Goal: Information Seeking & Learning: Learn about a topic

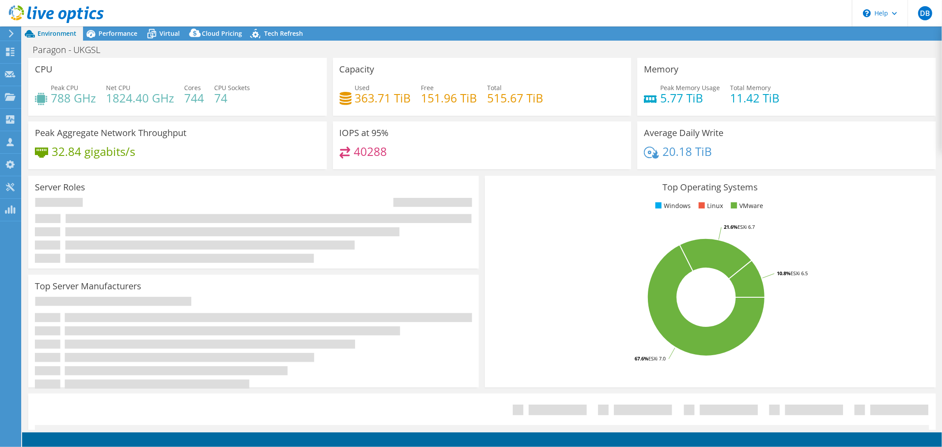
select select "USD"
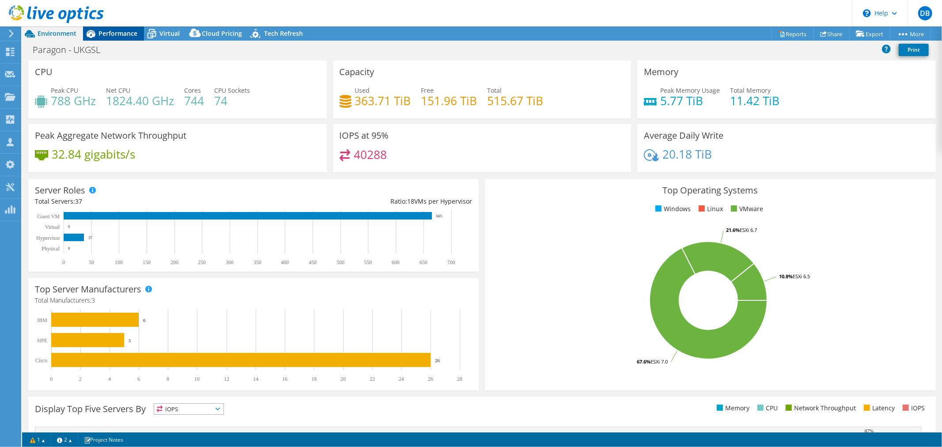
click at [110, 33] on span "Performance" at bounding box center [118, 33] width 39 height 8
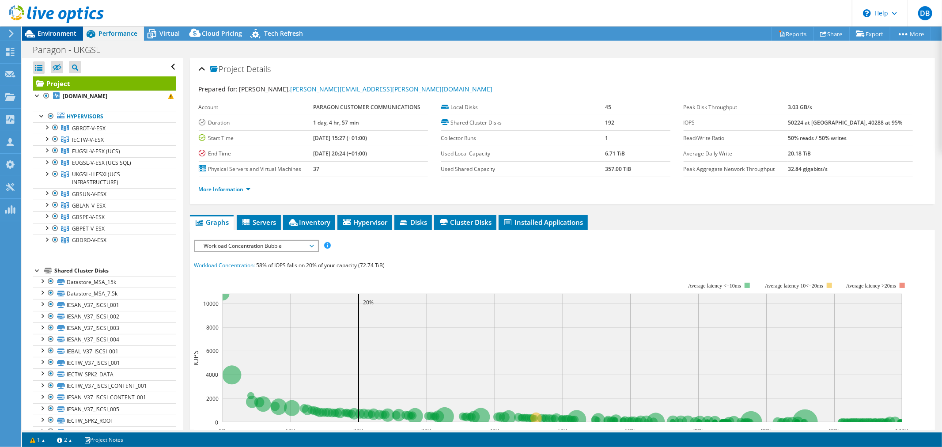
click at [48, 30] on span "Environment" at bounding box center [57, 33] width 39 height 8
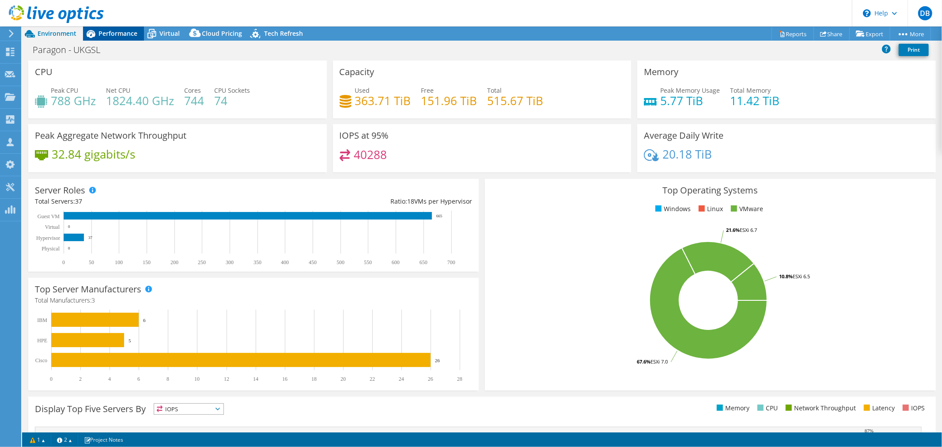
click at [128, 35] on span "Performance" at bounding box center [118, 33] width 39 height 8
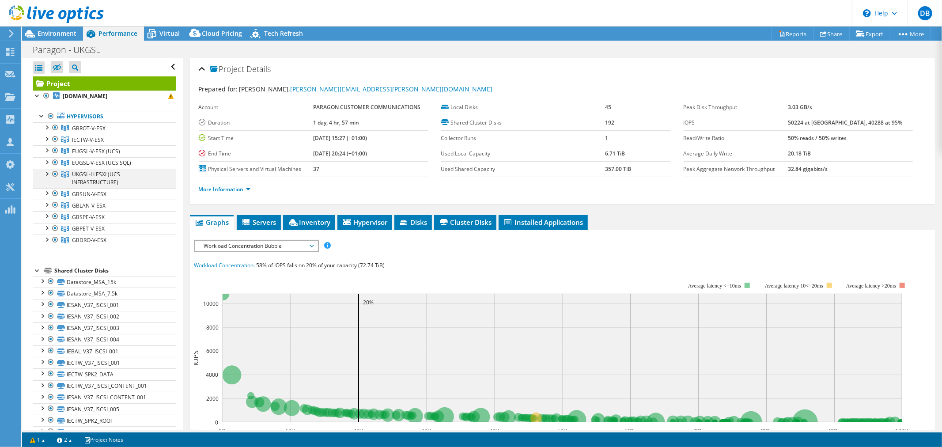
click at [49, 171] on div at bounding box center [46, 173] width 9 height 9
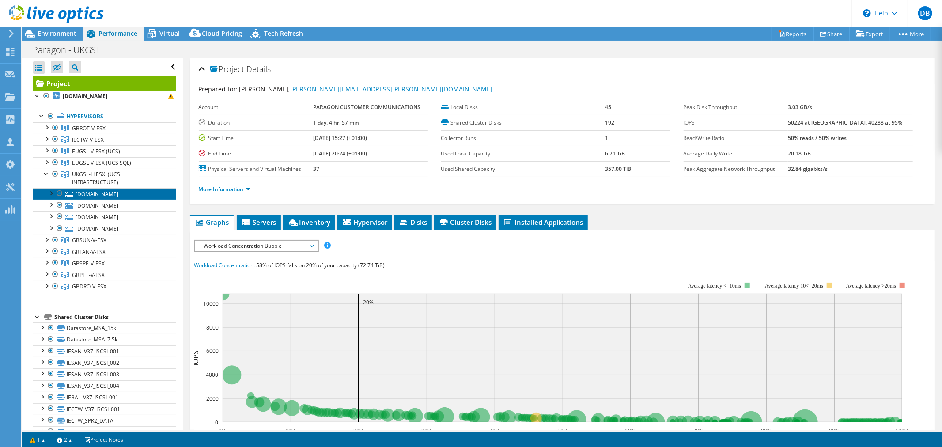
click at [82, 196] on link "[DOMAIN_NAME]" at bounding box center [104, 193] width 143 height 11
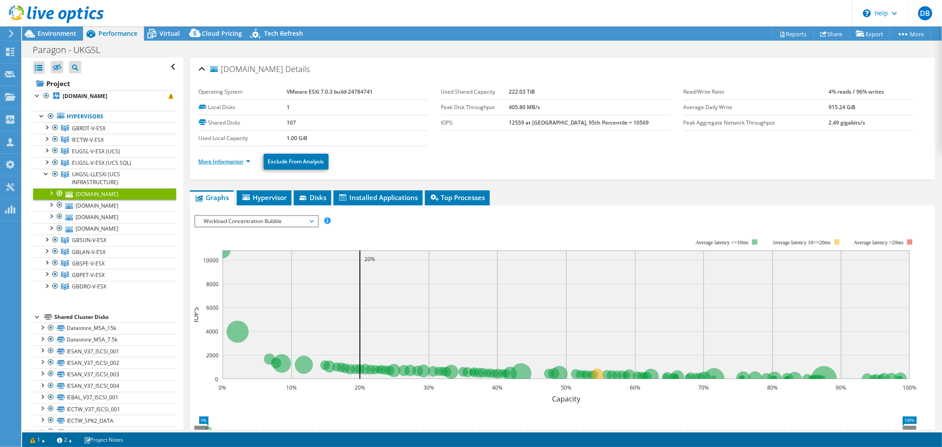
click at [248, 162] on link "More Information" at bounding box center [225, 162] width 52 height 8
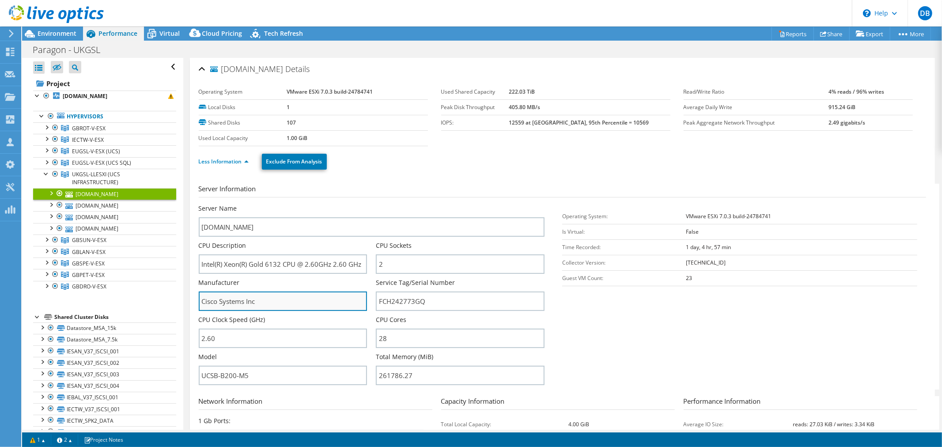
click at [282, 297] on input "Cisco Systems Inc" at bounding box center [283, 301] width 169 height 19
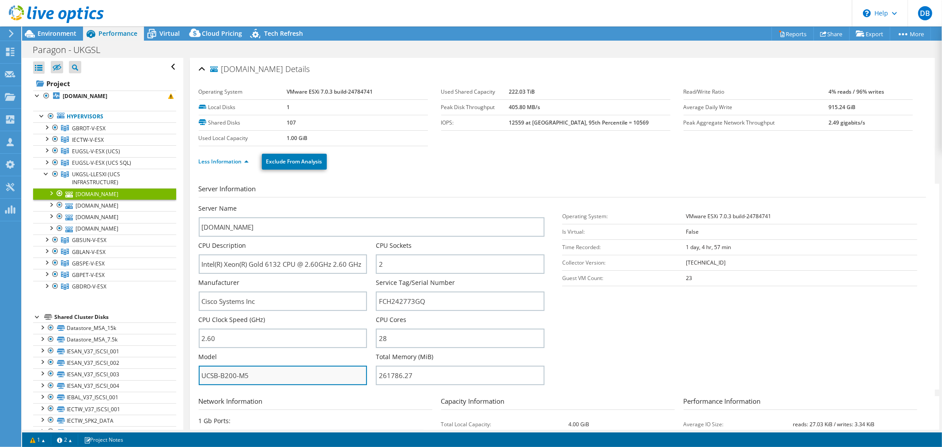
click at [254, 373] on input "UCSB-B200-M5" at bounding box center [283, 375] width 169 height 19
click at [47, 162] on div at bounding box center [46, 161] width 9 height 9
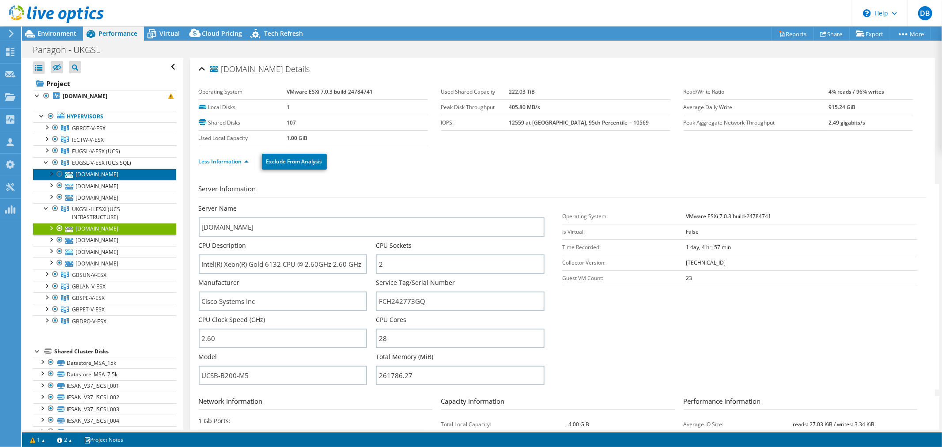
click at [90, 176] on link "[DOMAIN_NAME]" at bounding box center [104, 174] width 143 height 11
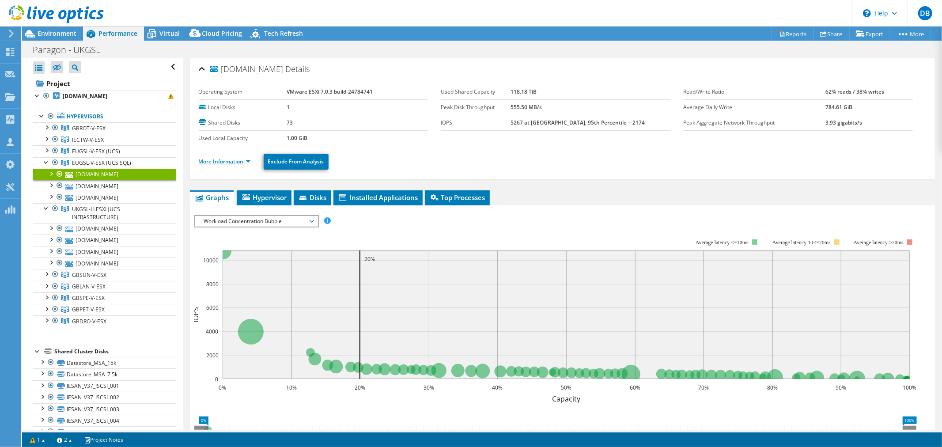
click at [247, 158] on link "More Information" at bounding box center [225, 162] width 52 height 8
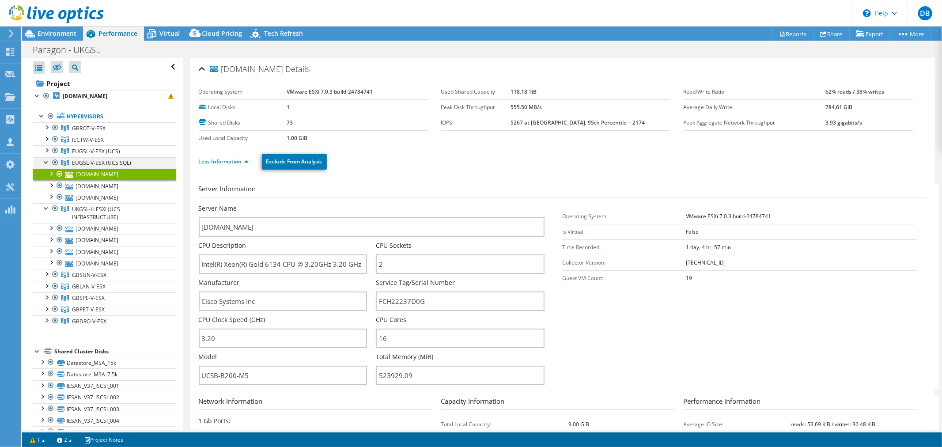
click at [44, 162] on div at bounding box center [46, 161] width 9 height 9
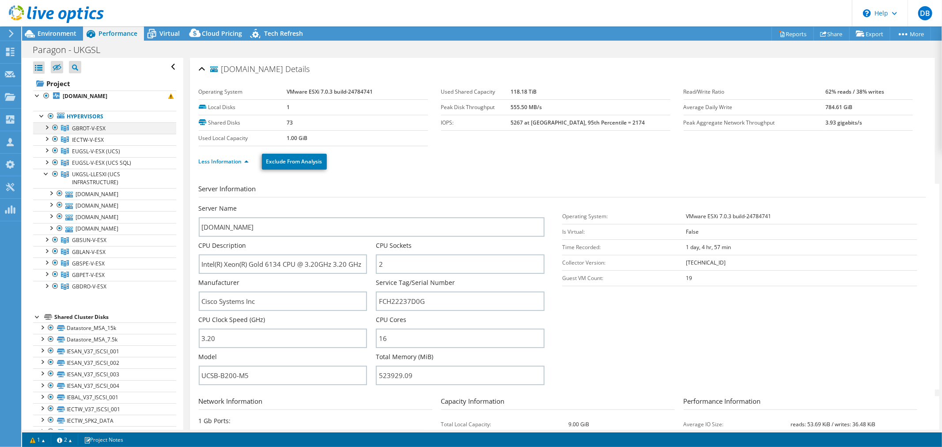
click at [49, 129] on div at bounding box center [46, 126] width 9 height 9
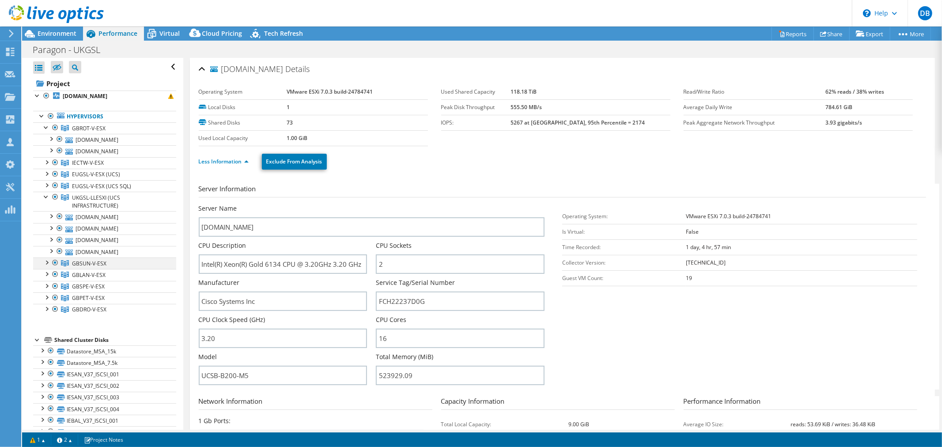
click at [47, 263] on div at bounding box center [46, 262] width 9 height 9
click at [47, 310] on div at bounding box center [46, 308] width 9 height 9
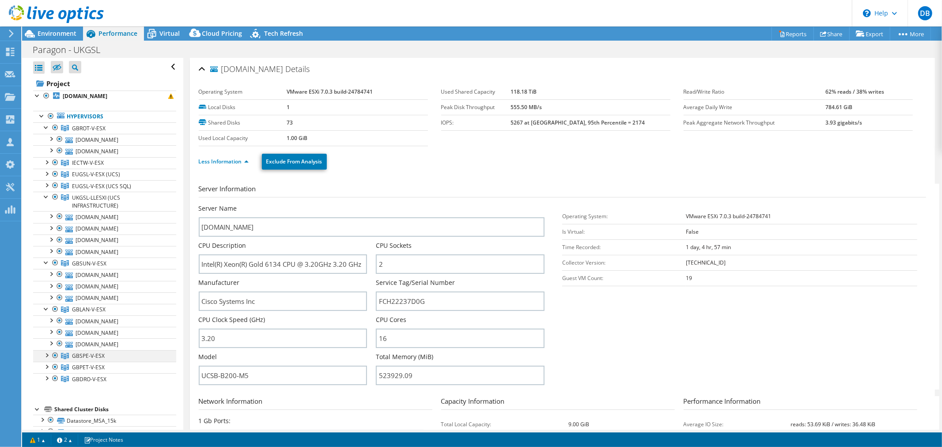
click at [46, 359] on div at bounding box center [46, 354] width 9 height 9
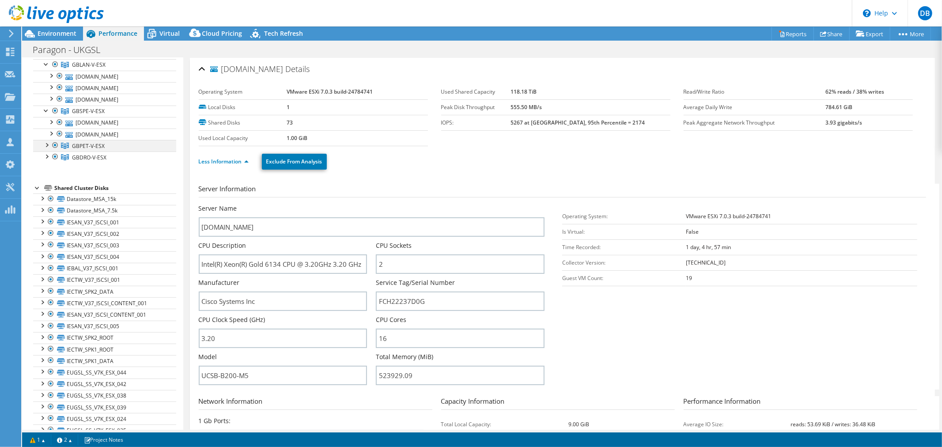
scroll to position [245, 0]
click at [48, 148] on div at bounding box center [46, 144] width 9 height 9
click at [46, 183] on div at bounding box center [46, 179] width 9 height 9
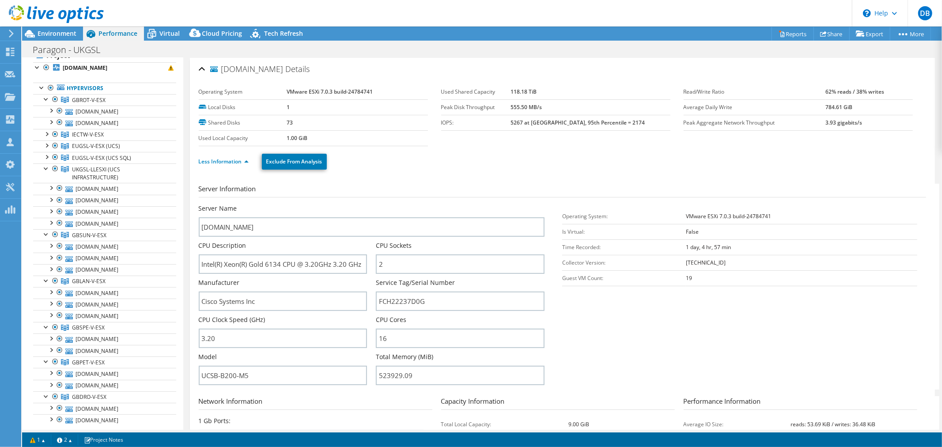
scroll to position [0, 0]
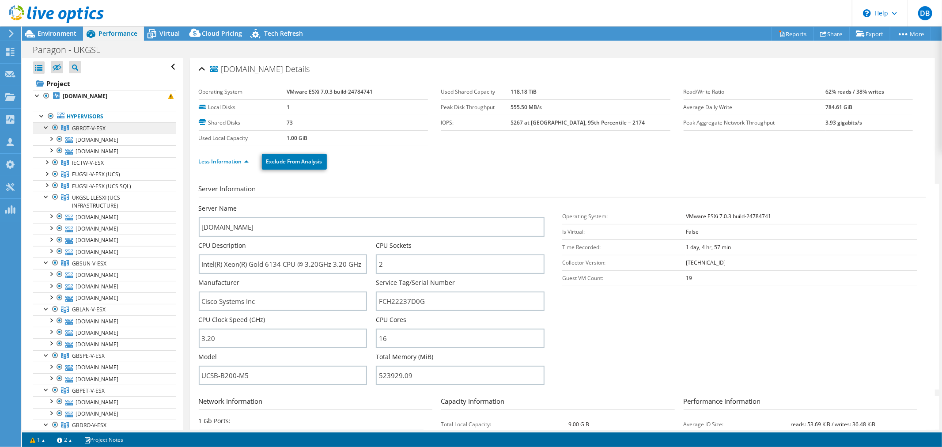
click at [89, 130] on span "GBROT-V-ESX" at bounding box center [89, 129] width 34 height 8
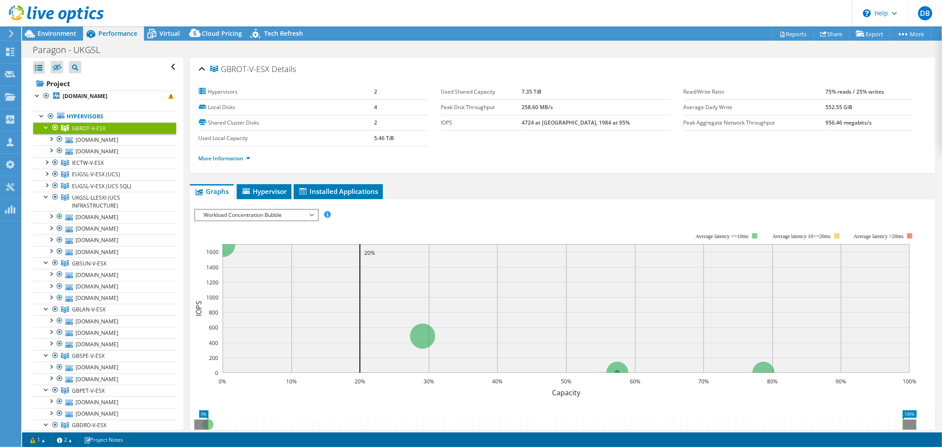
click at [306, 213] on span "Workload Concentration Bubble" at bounding box center [257, 215] width 114 height 11
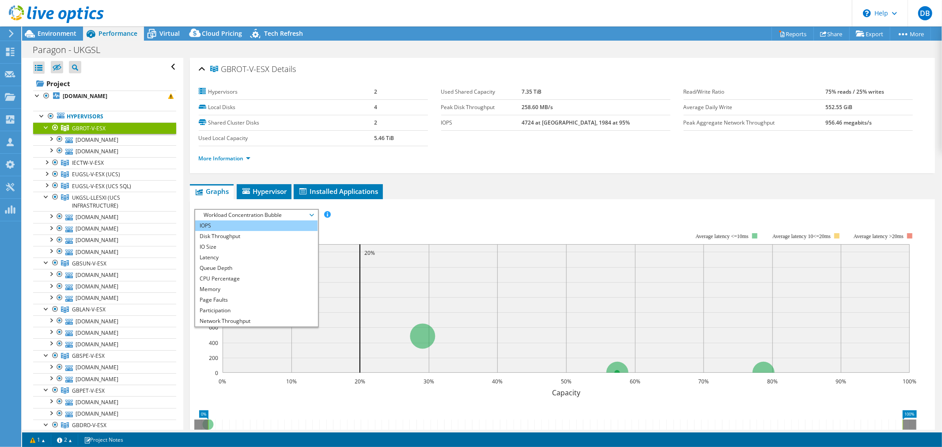
click at [277, 226] on li "IOPS" at bounding box center [256, 225] width 122 height 11
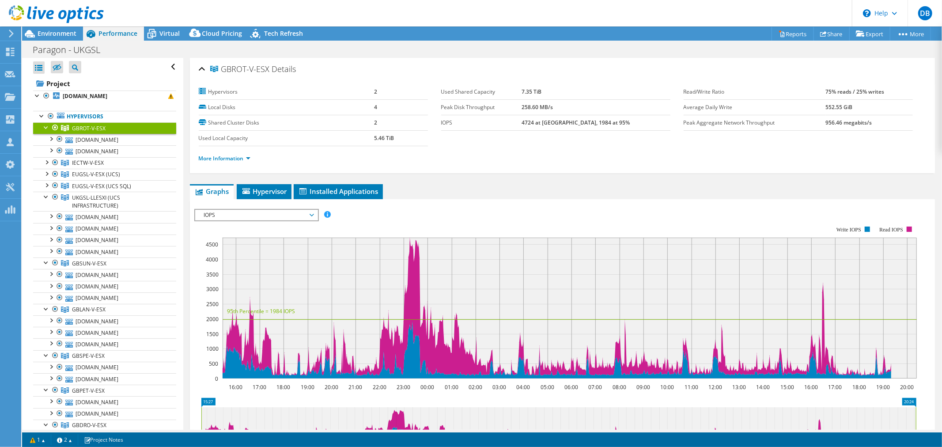
click at [312, 217] on span "IOPS" at bounding box center [257, 215] width 114 height 11
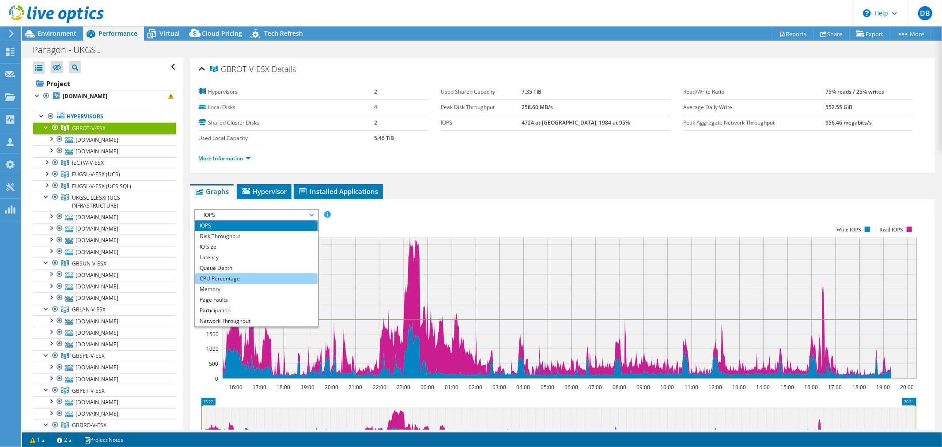
click at [271, 279] on li "CPU Percentage" at bounding box center [256, 279] width 122 height 11
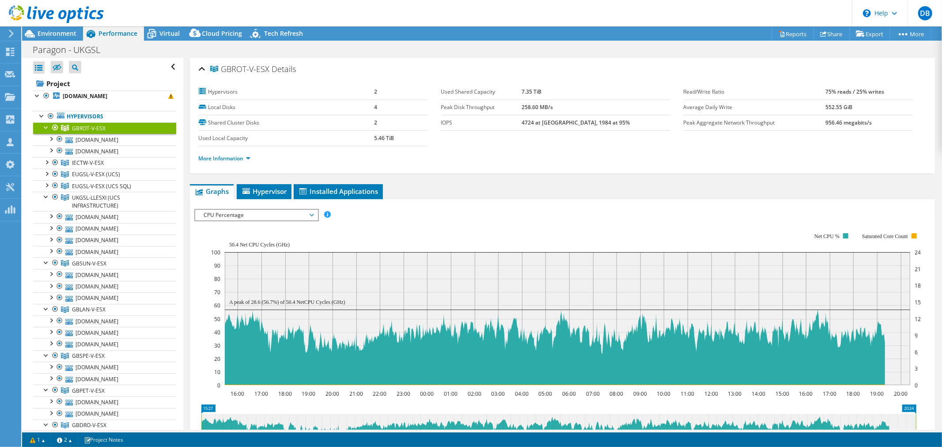
click at [313, 214] on icon at bounding box center [312, 215] width 4 height 3
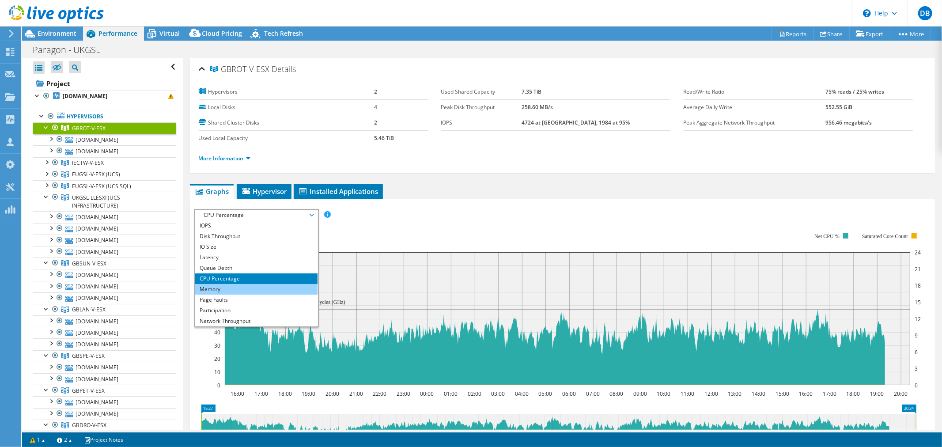
click at [263, 288] on li "Memory" at bounding box center [256, 289] width 122 height 11
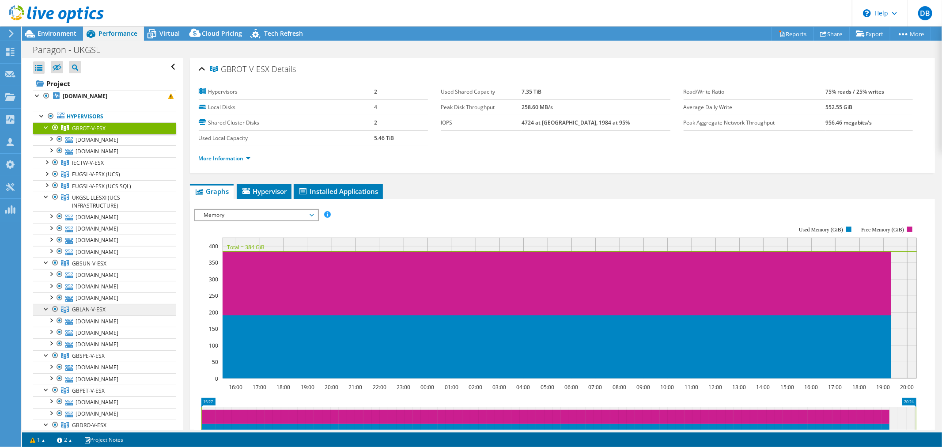
click at [82, 311] on span "GBLAN-V-ESX" at bounding box center [89, 310] width 34 height 8
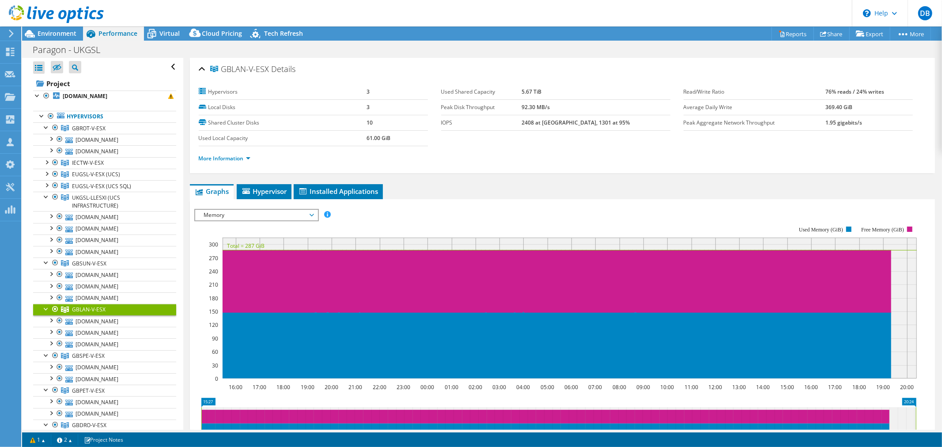
click at [311, 213] on span "Memory" at bounding box center [257, 215] width 114 height 11
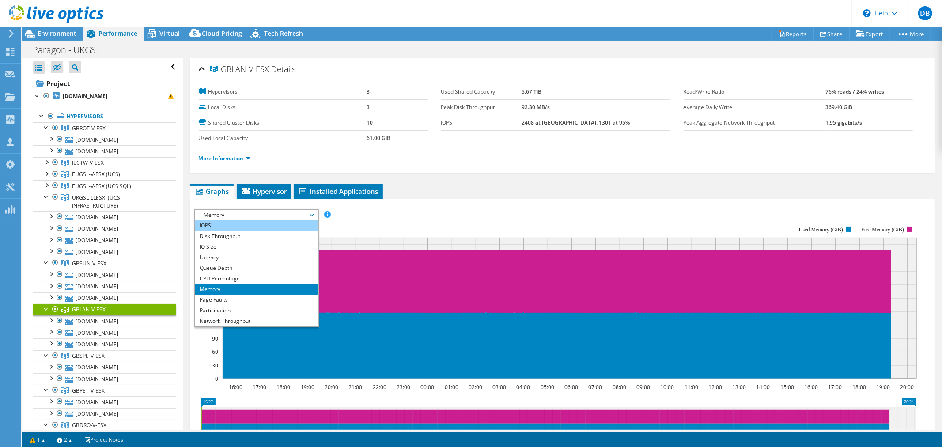
click at [289, 223] on li "IOPS" at bounding box center [256, 225] width 122 height 11
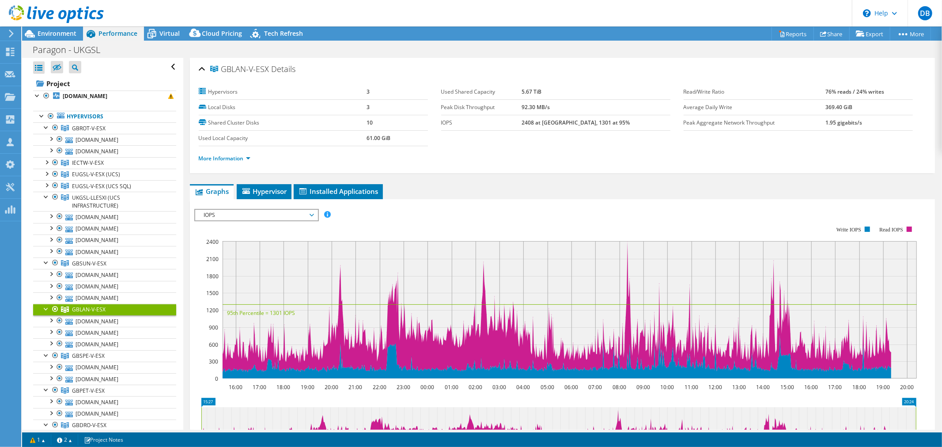
click at [311, 216] on span "IOPS" at bounding box center [257, 215] width 114 height 11
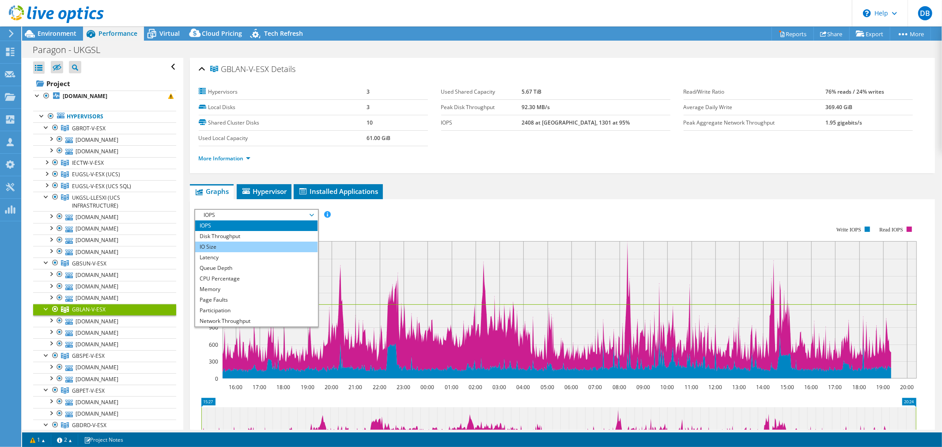
click at [287, 244] on li "IO Size" at bounding box center [256, 247] width 122 height 11
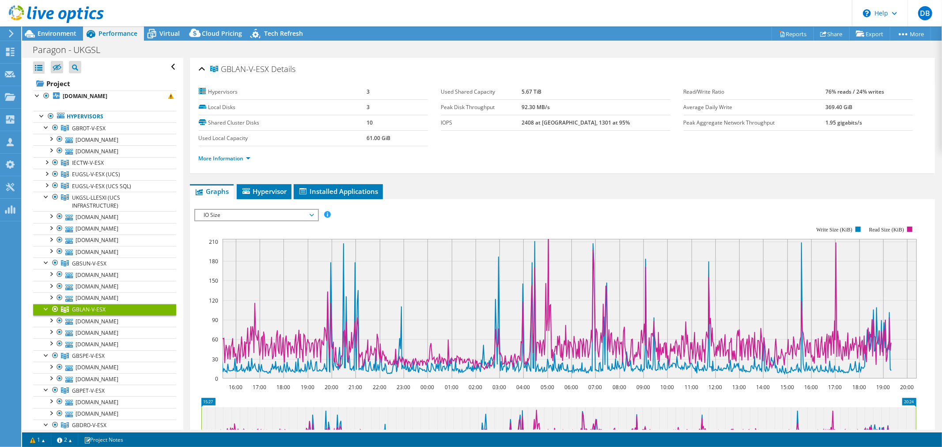
click at [312, 211] on span "IO Size" at bounding box center [257, 215] width 114 height 11
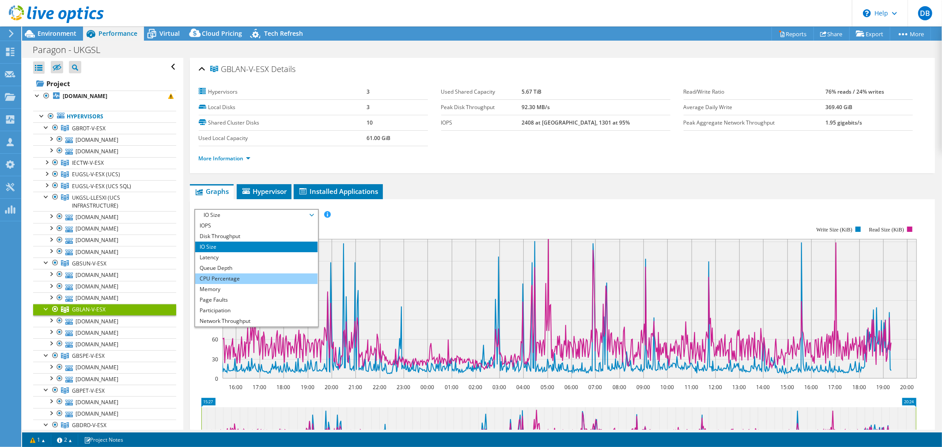
click at [257, 281] on li "CPU Percentage" at bounding box center [256, 279] width 122 height 11
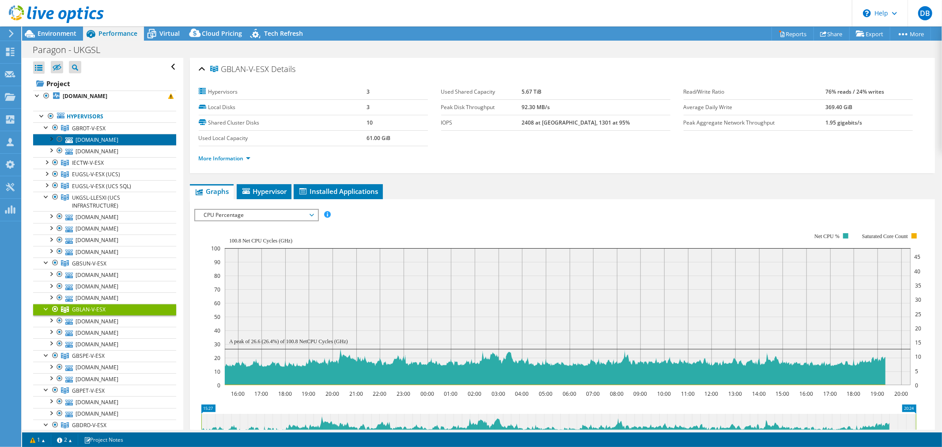
click at [103, 141] on link "[DOMAIN_NAME]" at bounding box center [104, 139] width 143 height 11
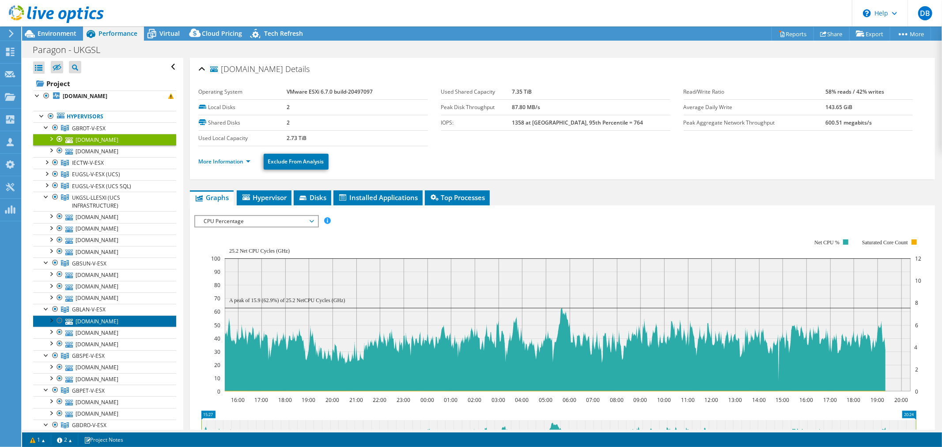
click at [103, 326] on link "[DOMAIN_NAME]" at bounding box center [104, 320] width 143 height 11
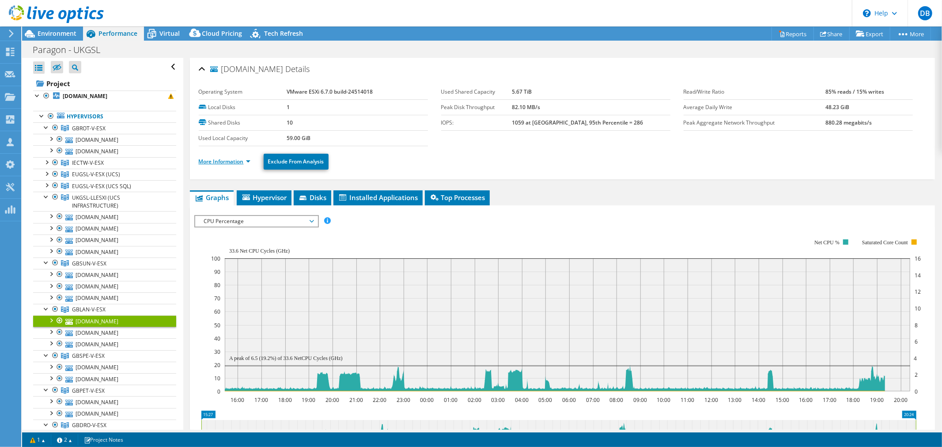
click at [247, 161] on link "More Information" at bounding box center [225, 162] width 52 height 8
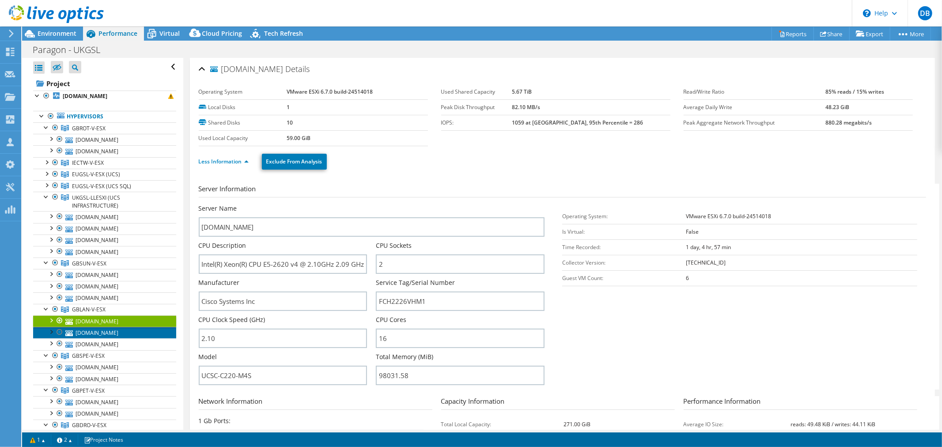
click at [140, 338] on link "[DOMAIN_NAME]" at bounding box center [104, 332] width 143 height 11
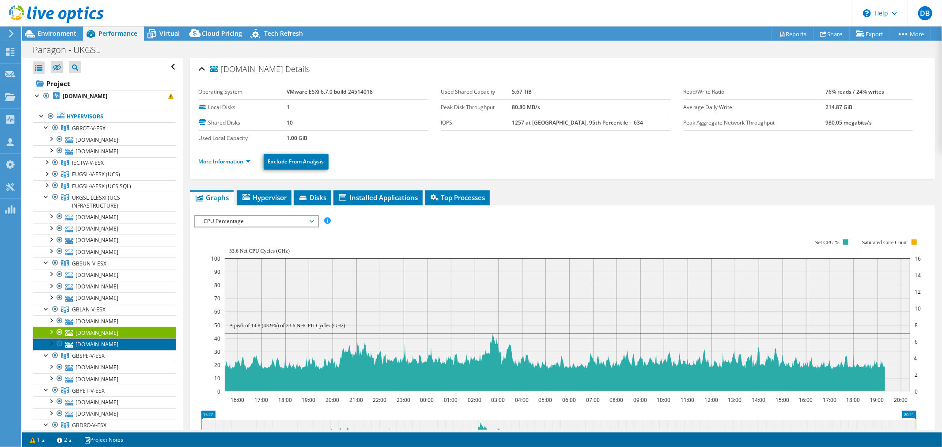
click at [121, 350] on link "[DOMAIN_NAME]" at bounding box center [104, 343] width 143 height 11
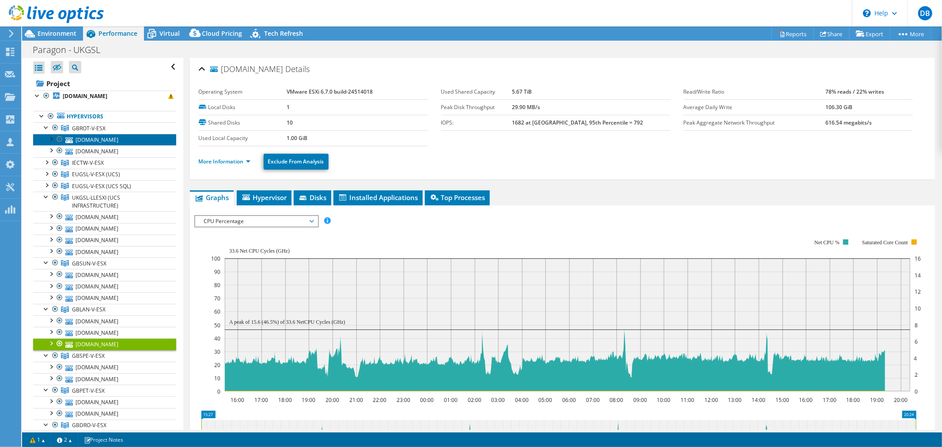
click at [96, 137] on link "[DOMAIN_NAME]" at bounding box center [104, 139] width 143 height 11
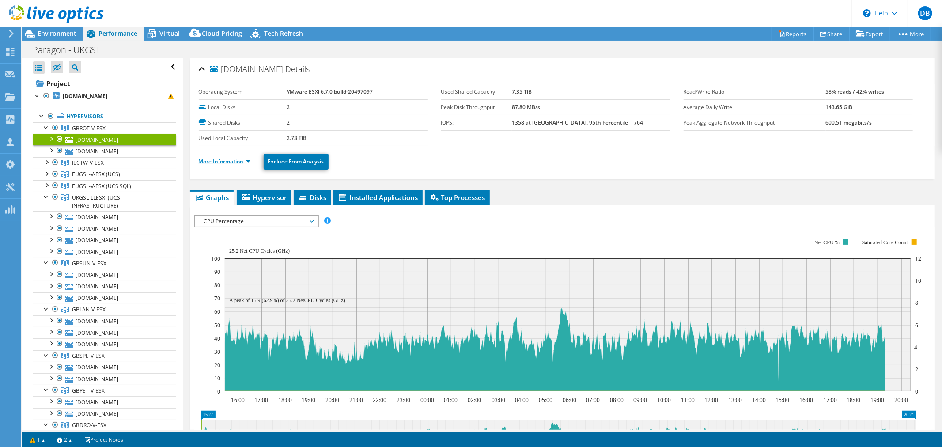
click at [248, 160] on link "More Information" at bounding box center [225, 162] width 52 height 8
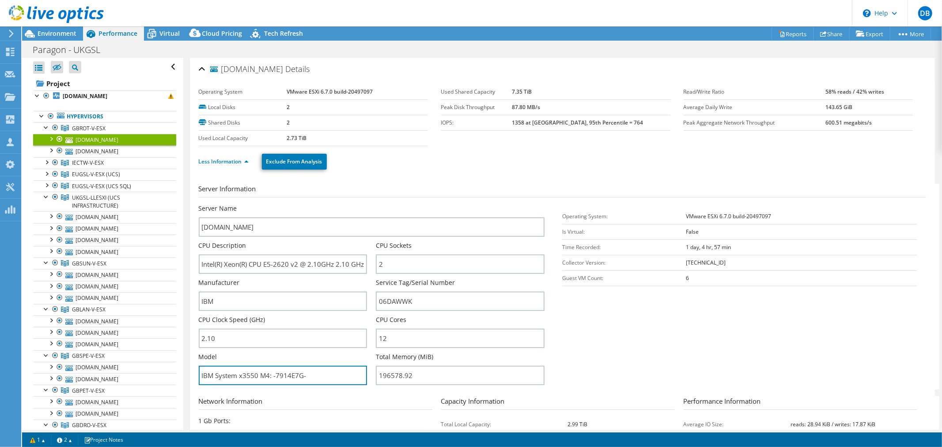
drag, startPoint x: 311, startPoint y: 374, endPoint x: 197, endPoint y: 374, distance: 114.0
click at [197, 374] on div "ukrot-llesxi001.paragon-cc.co.uk Details Operating System VMware ESXi 6.7.0 bui…" at bounding box center [562, 319] width 745 height 522
click at [312, 378] on input "IBM System x3550 M4: -7914E7G-" at bounding box center [283, 375] width 169 height 19
click at [50, 137] on div at bounding box center [50, 138] width 9 height 9
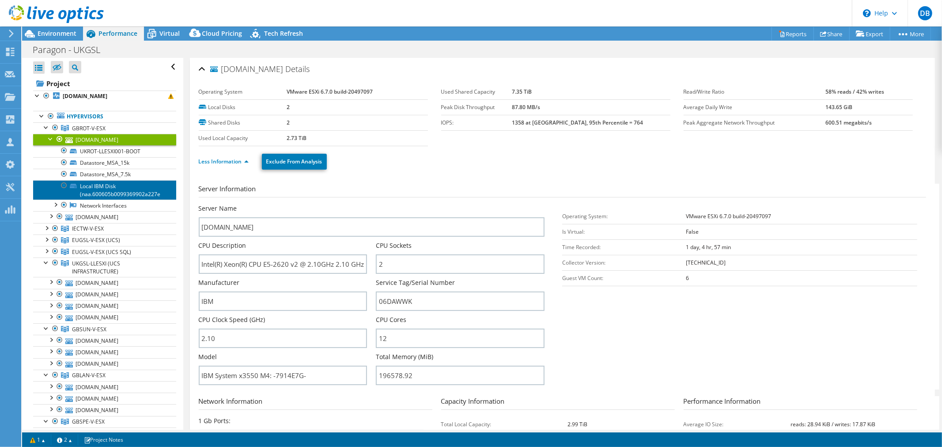
click at [133, 189] on link "Local IBM Disk (naa.600605b0099369902a227e" at bounding box center [104, 189] width 143 height 19
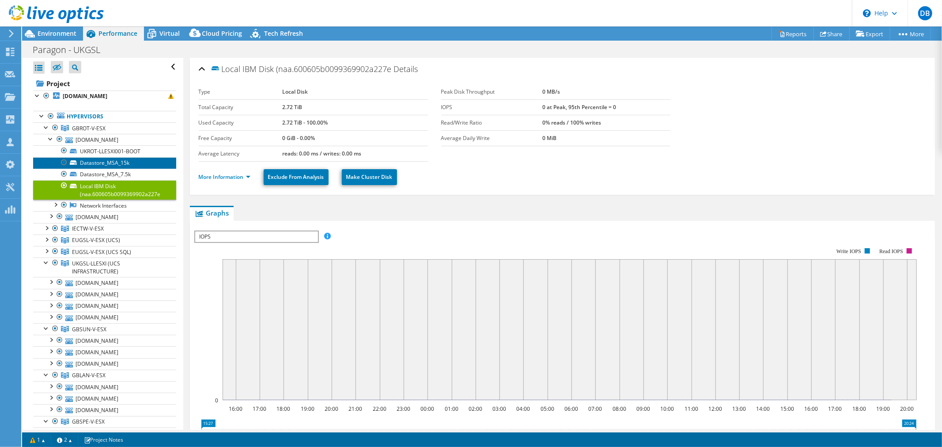
click at [108, 161] on link "Datastore_MSA_15k" at bounding box center [104, 162] width 143 height 11
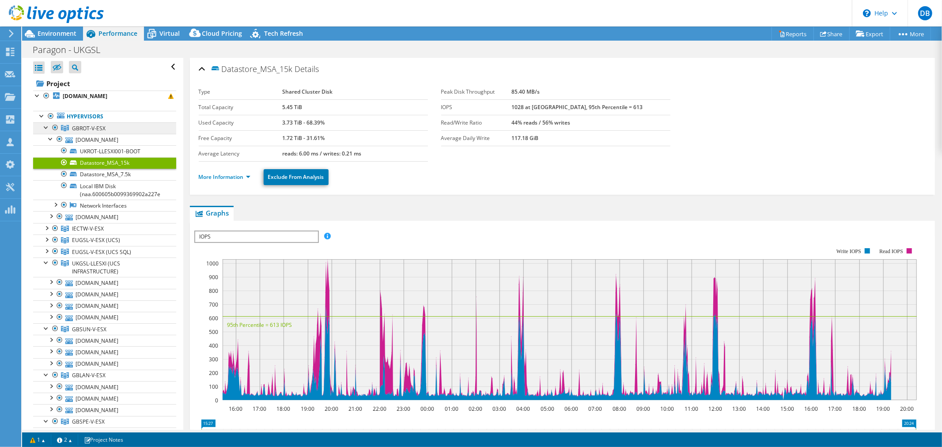
click at [102, 130] on span "GBROT-V-ESX" at bounding box center [89, 129] width 34 height 8
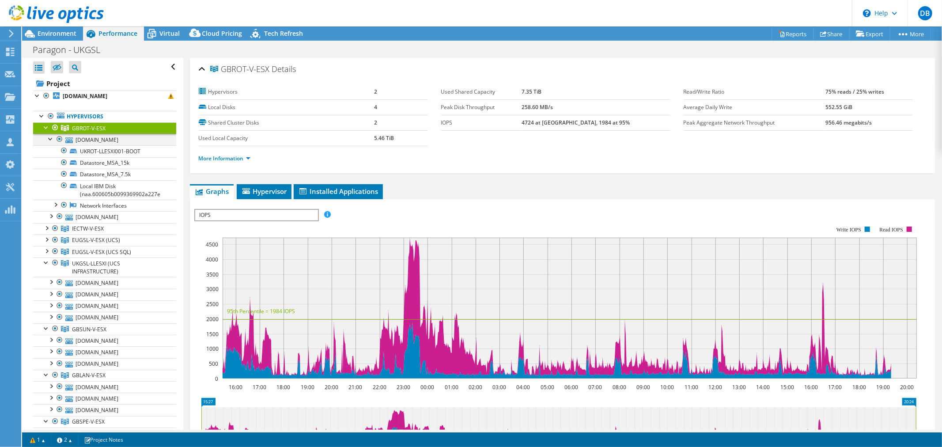
click at [50, 139] on div at bounding box center [50, 138] width 9 height 9
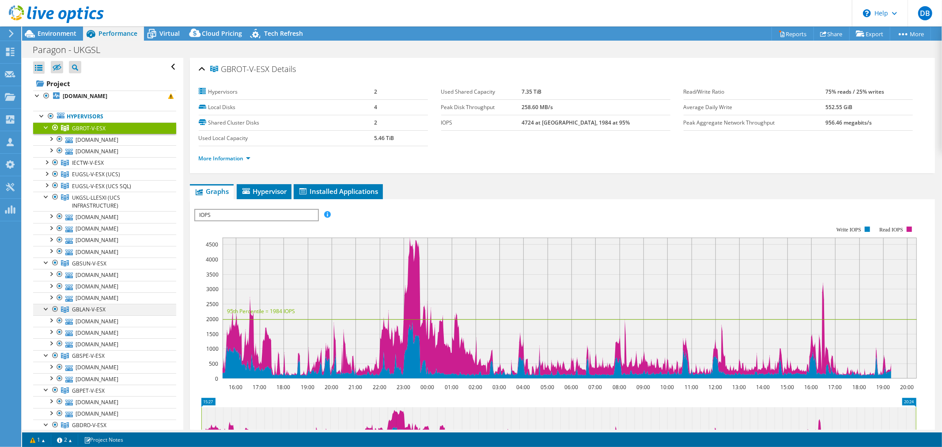
click at [44, 312] on div at bounding box center [46, 308] width 9 height 9
click at [52, 275] on div at bounding box center [50, 273] width 9 height 9
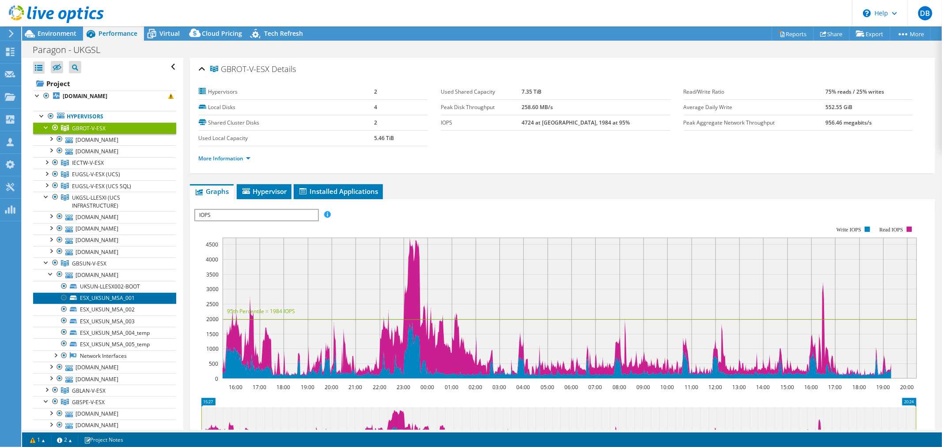
click at [138, 299] on link "ESX_UKSUN_MSA_001" at bounding box center [104, 298] width 143 height 11
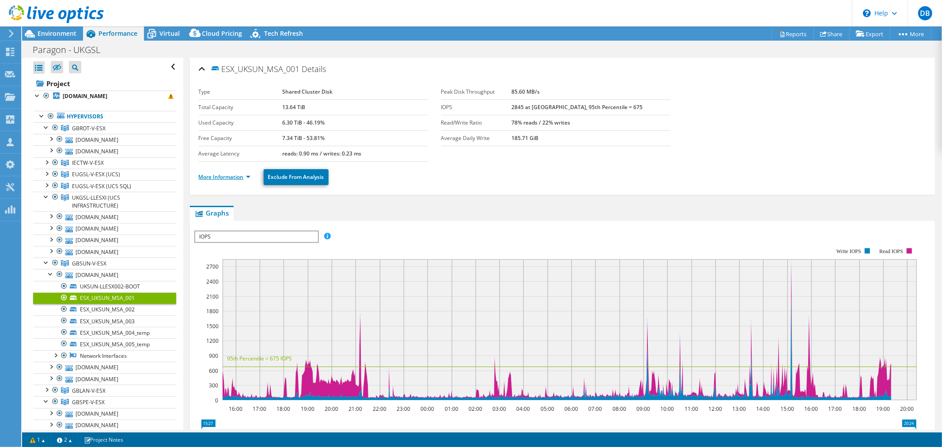
click at [250, 178] on link "More Information" at bounding box center [225, 177] width 52 height 8
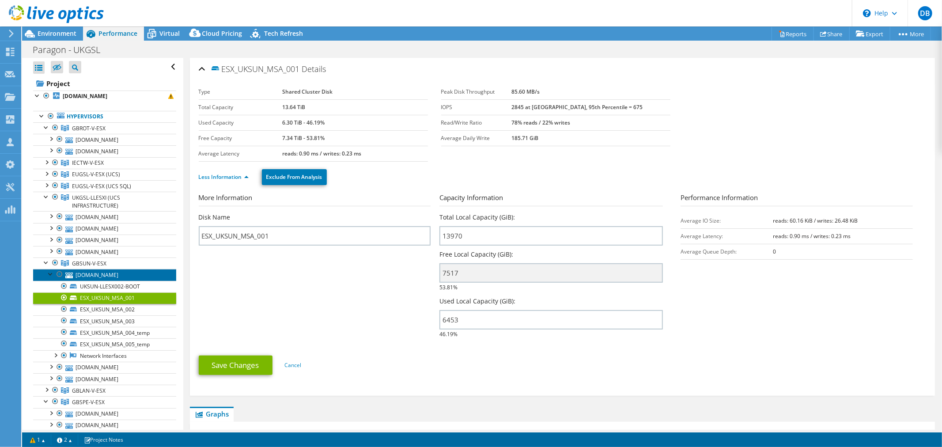
click at [112, 274] on link "[DOMAIN_NAME]" at bounding box center [104, 274] width 143 height 11
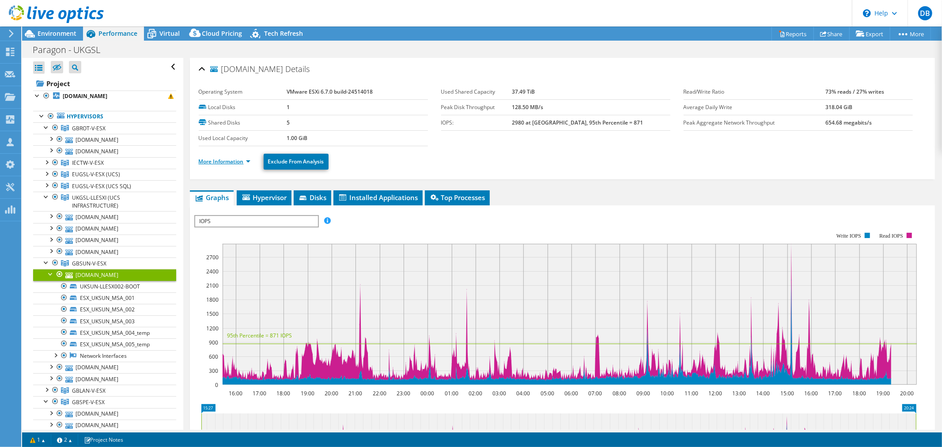
click at [246, 163] on link "More Information" at bounding box center [225, 162] width 52 height 8
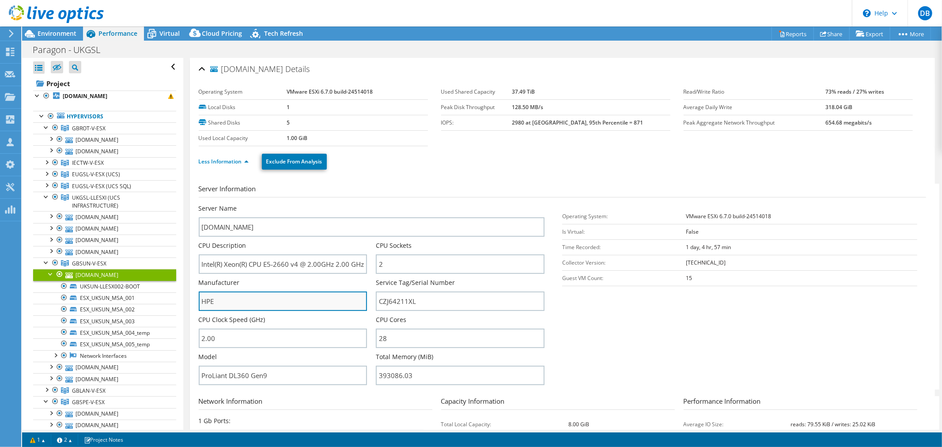
click at [228, 304] on input "HPE" at bounding box center [283, 301] width 169 height 19
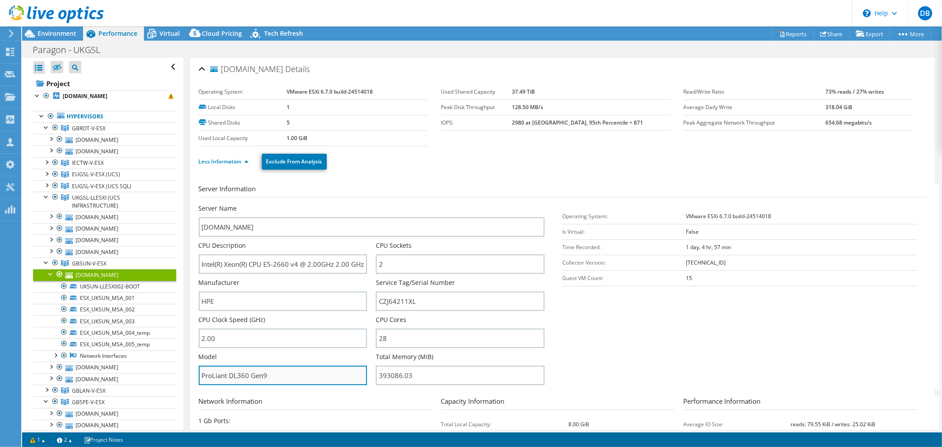
click at [289, 370] on input "ProLiant DL360 Gen9" at bounding box center [283, 375] width 169 height 19
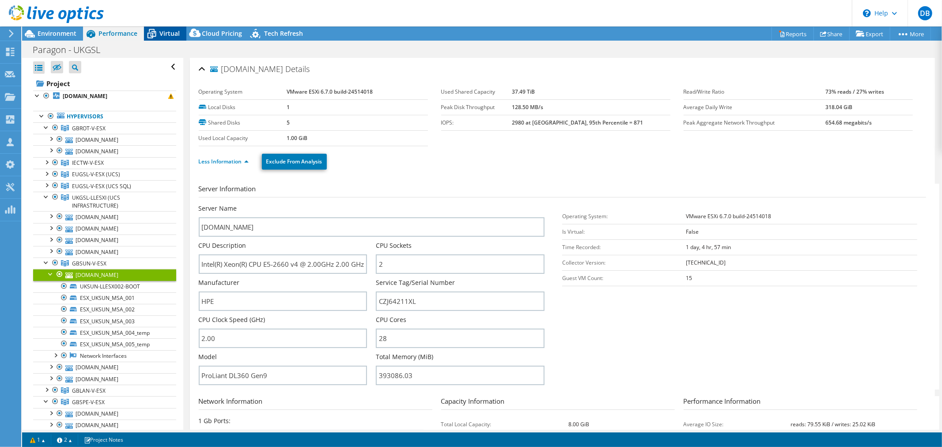
click at [163, 28] on div "Virtual" at bounding box center [165, 34] width 42 height 14
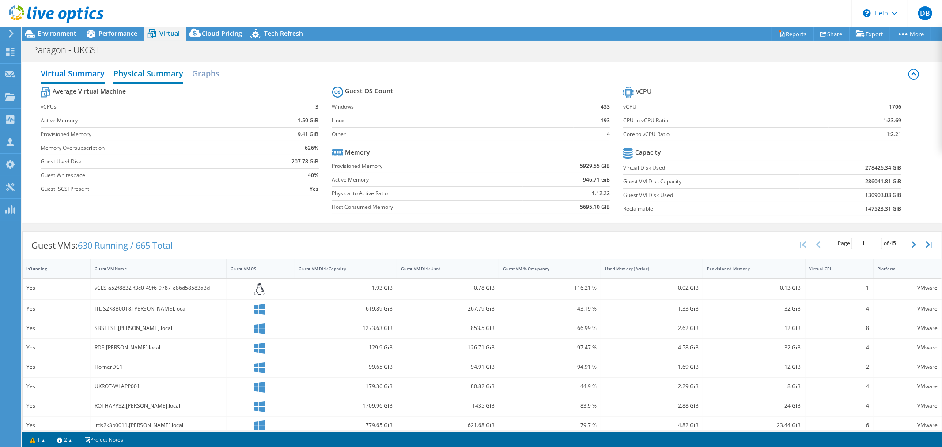
click at [156, 71] on h2 "Physical Summary" at bounding box center [149, 74] width 70 height 19
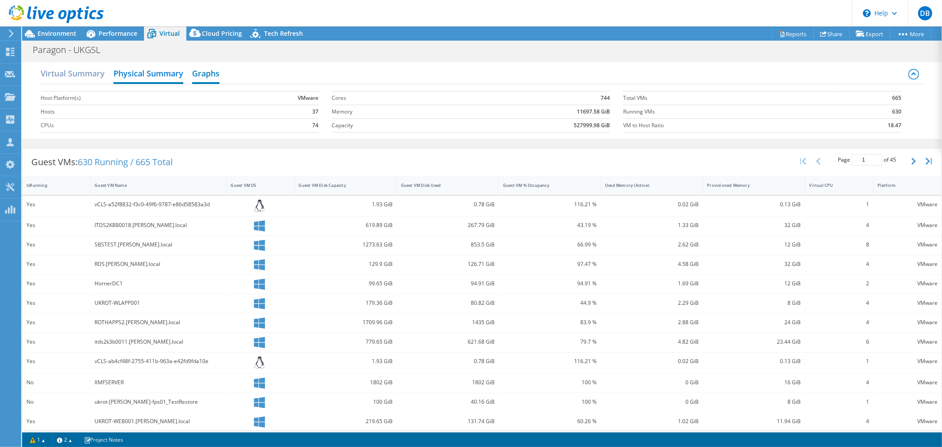
click at [220, 74] on h2 "Graphs" at bounding box center [205, 74] width 27 height 19
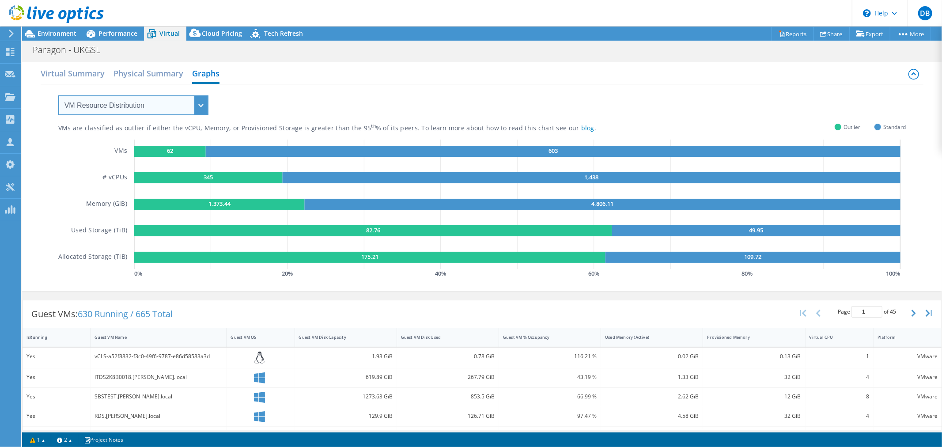
click at [196, 103] on select "VM Resource Distribution Provisioning Contrast Over Provisioning" at bounding box center [133, 105] width 150 height 20
select select "Over Provisioning"
click at [58, 95] on select "VM Resource Distribution Provisioning Contrast Over Provisioning" at bounding box center [133, 105] width 150 height 20
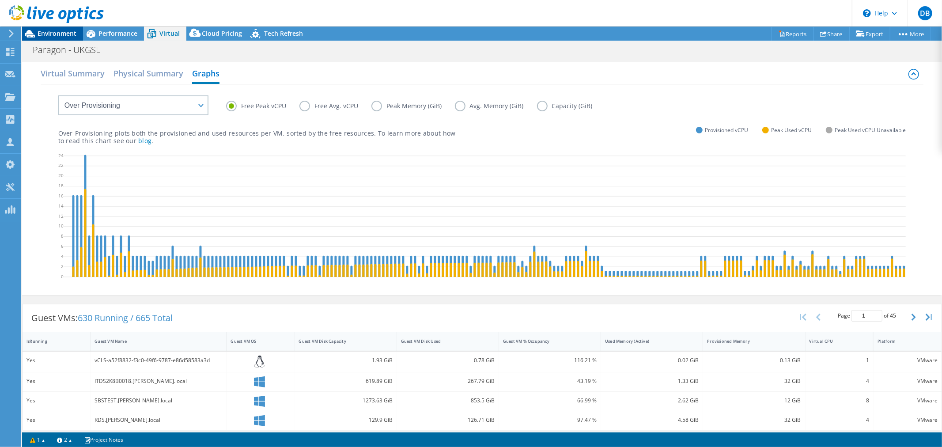
click at [68, 35] on span "Environment" at bounding box center [57, 33] width 39 height 8
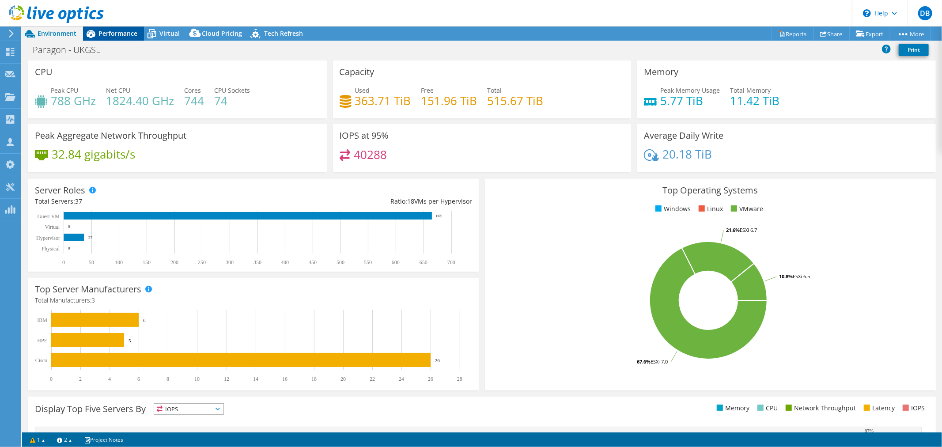
click at [125, 34] on span "Performance" at bounding box center [118, 33] width 39 height 8
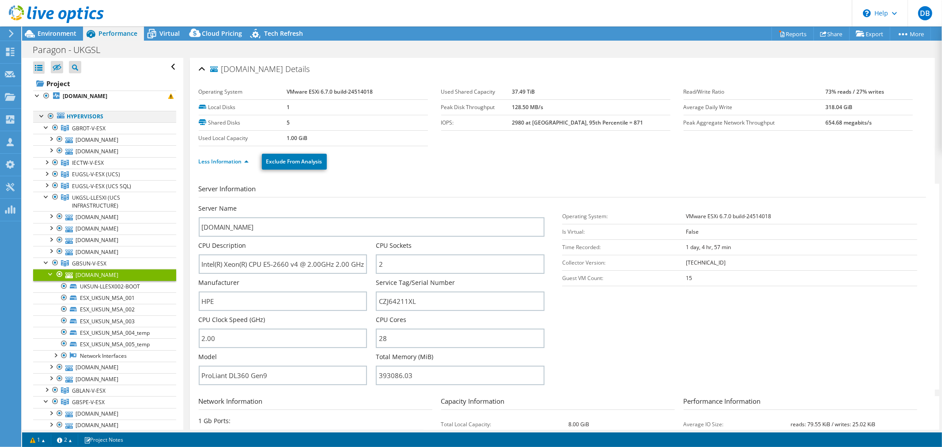
click at [51, 118] on div at bounding box center [50, 116] width 9 height 11
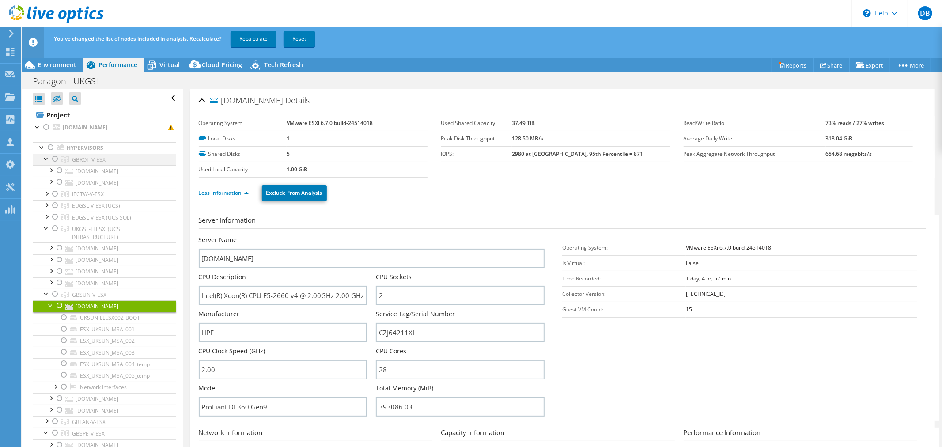
click at [56, 159] on div at bounding box center [55, 159] width 9 height 11
click at [248, 39] on link "Recalculate" at bounding box center [254, 39] width 46 height 16
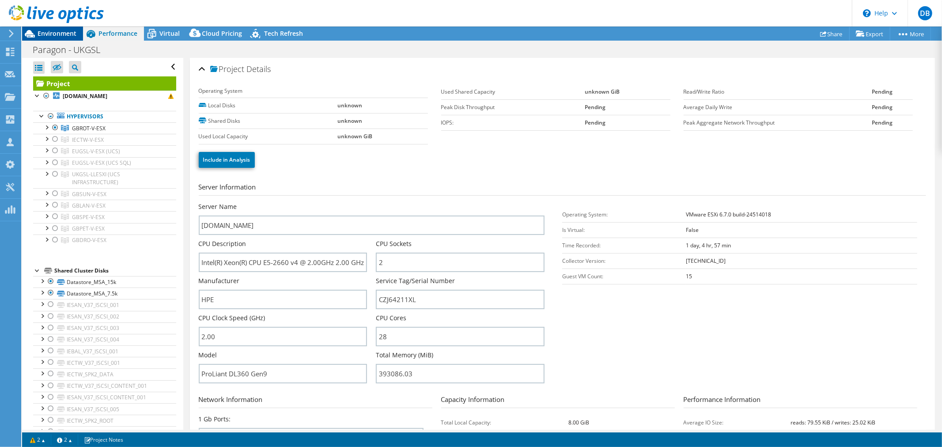
click at [51, 35] on span "Environment" at bounding box center [57, 33] width 39 height 8
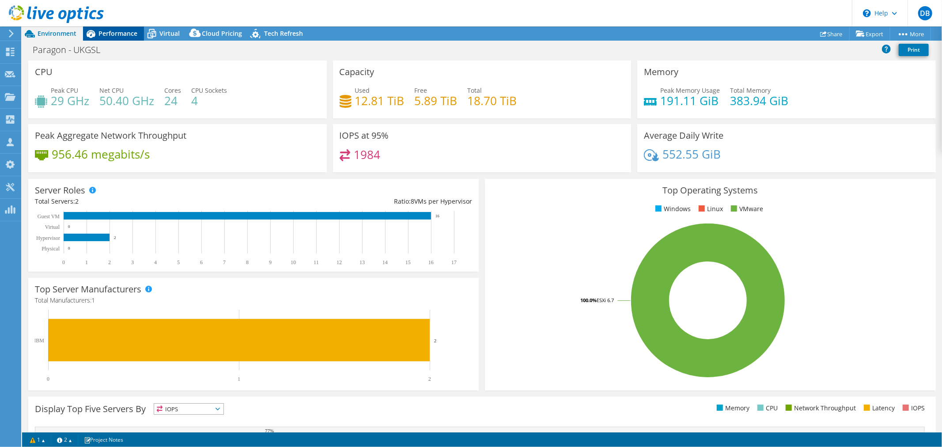
click at [124, 36] on span "Performance" at bounding box center [118, 33] width 39 height 8
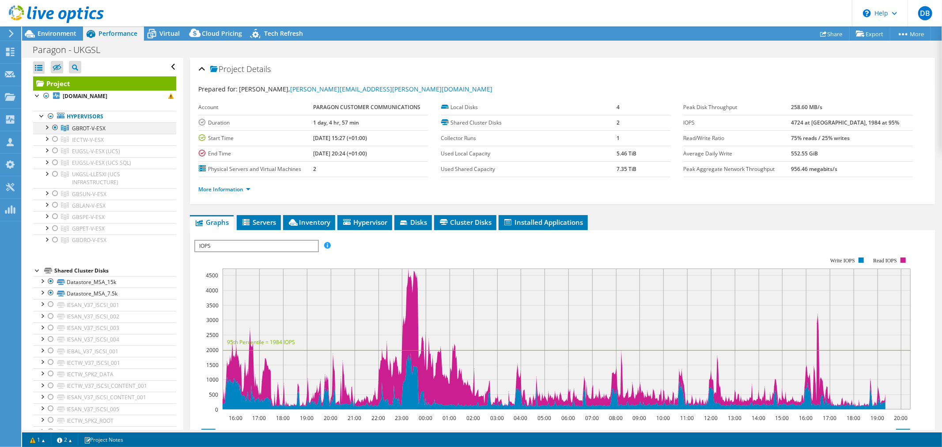
click at [56, 129] on div at bounding box center [55, 127] width 9 height 11
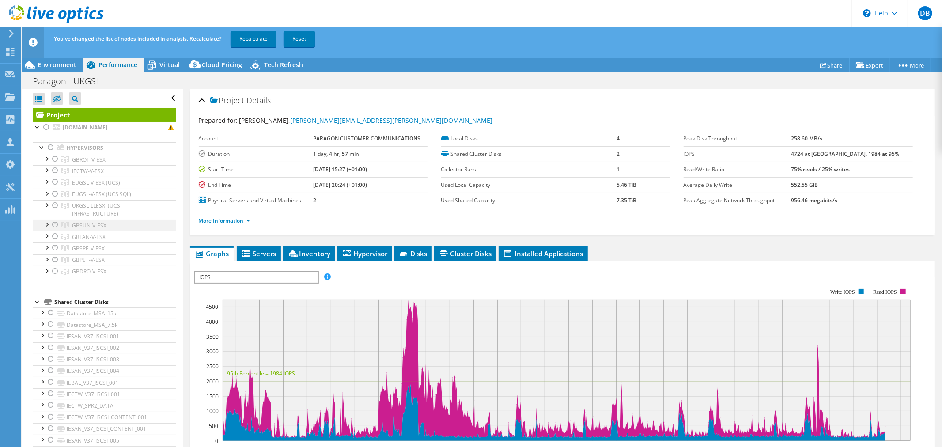
click at [55, 227] on div at bounding box center [55, 225] width 9 height 11
click at [255, 40] on link "Recalculate" at bounding box center [254, 39] width 46 height 16
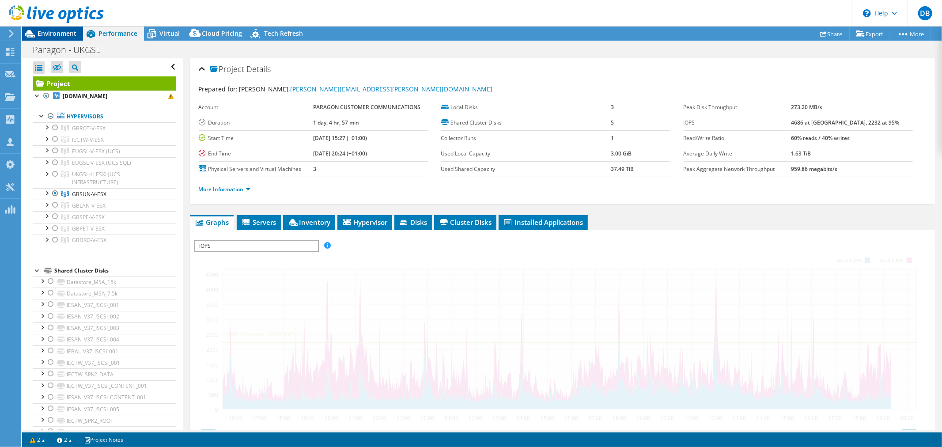
click at [53, 33] on span "Environment" at bounding box center [57, 33] width 39 height 8
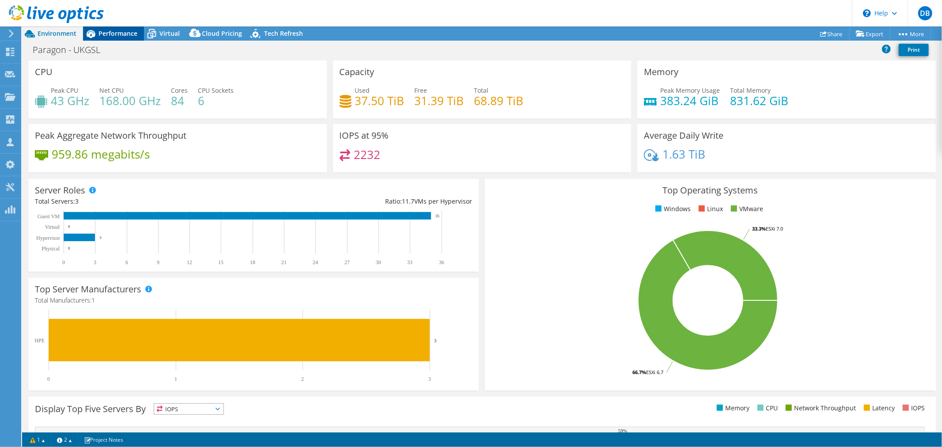
click at [113, 33] on span "Performance" at bounding box center [118, 33] width 39 height 8
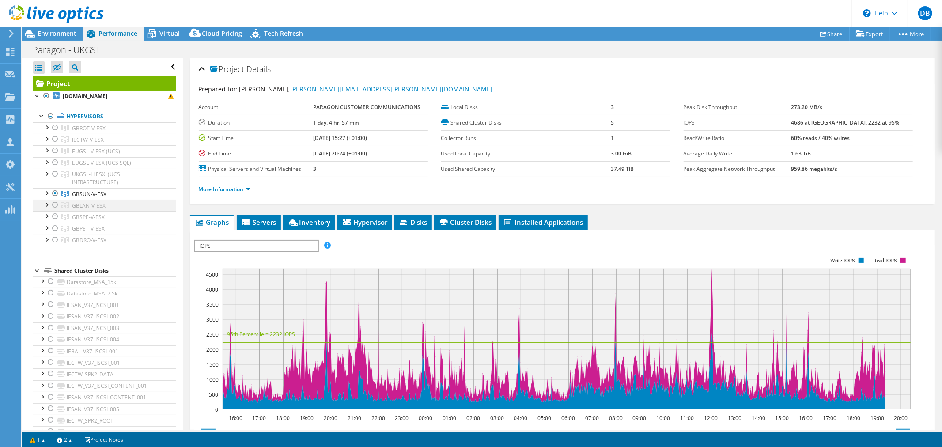
drag, startPoint x: 53, startPoint y: 194, endPoint x: 56, endPoint y: 205, distance: 11.4
click at [53, 194] on div at bounding box center [55, 193] width 9 height 11
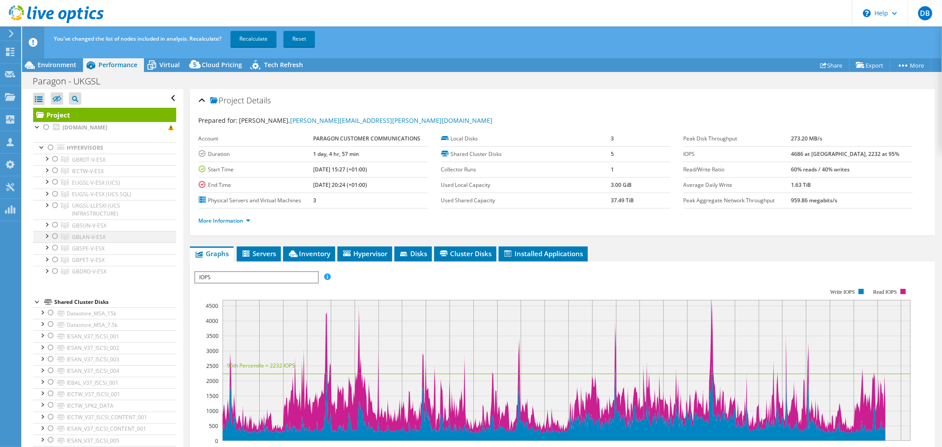
click at [55, 237] on div at bounding box center [55, 236] width 9 height 11
click at [248, 41] on link "Recalculate" at bounding box center [254, 39] width 46 height 16
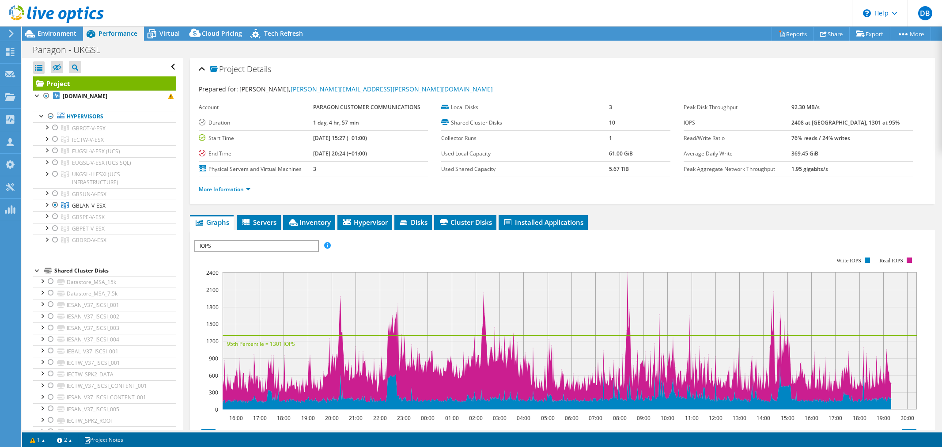
select select "Over Provisioning"
select select "USD"
click at [58, 31] on span "Environment" at bounding box center [57, 33] width 39 height 8
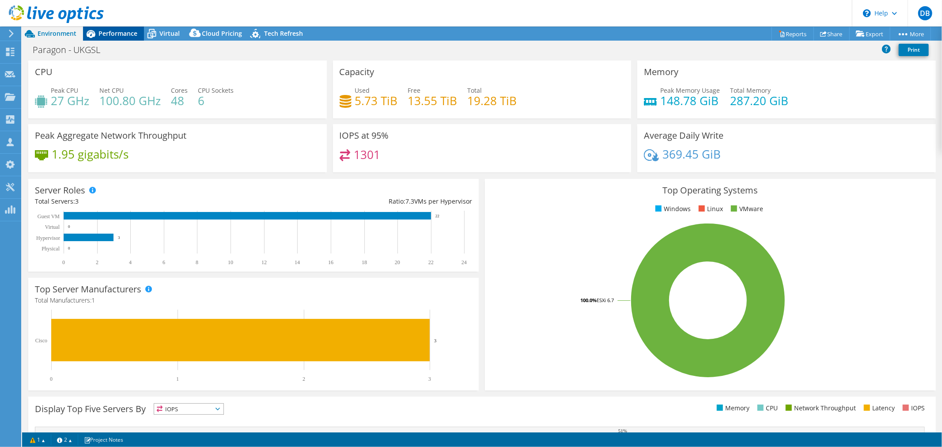
click at [124, 34] on span "Performance" at bounding box center [118, 33] width 39 height 8
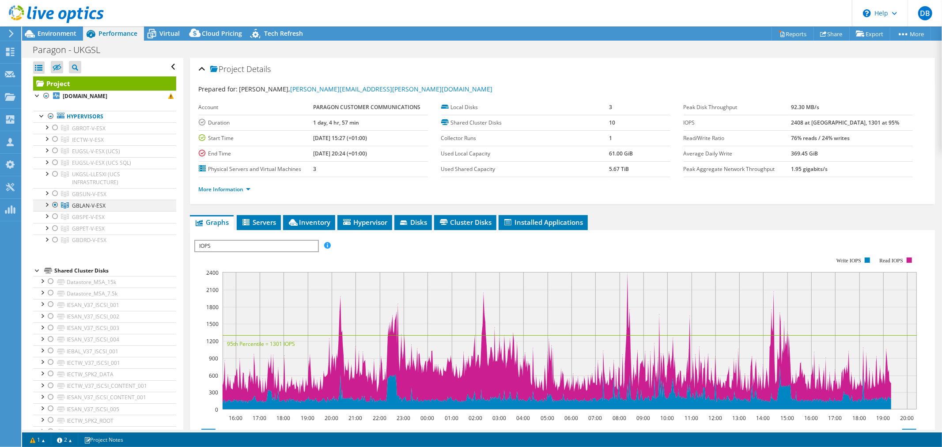
click at [56, 204] on div at bounding box center [55, 205] width 9 height 11
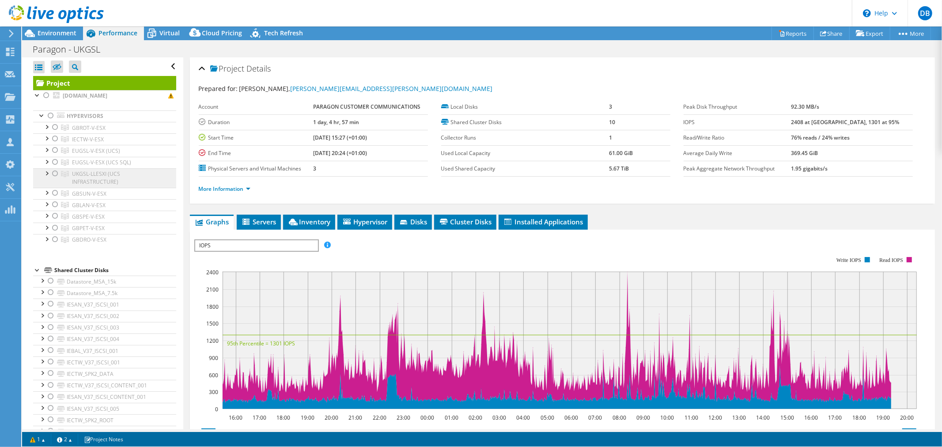
click at [54, 217] on ul "GBROT-V-ESX [DOMAIN_NAME] UKROT-LLESXI001-BOOT" at bounding box center [104, 184] width 143 height 124
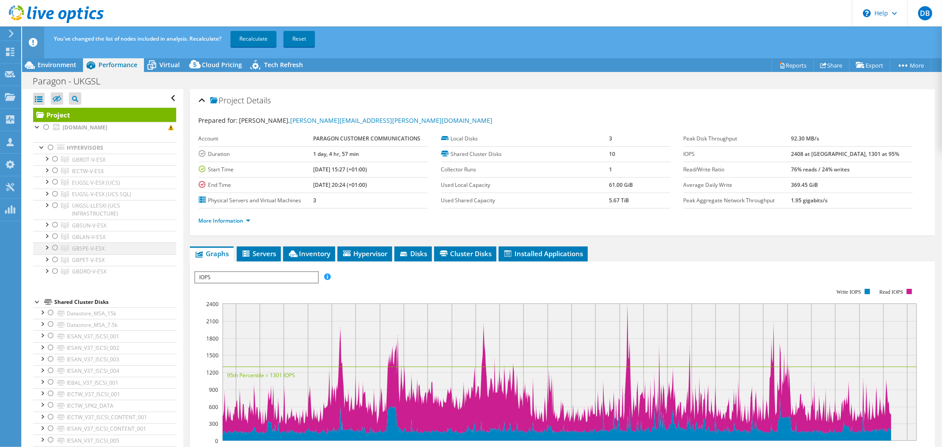
click at [53, 248] on div at bounding box center [55, 248] width 9 height 11
click at [243, 36] on link "Recalculate" at bounding box center [254, 39] width 46 height 16
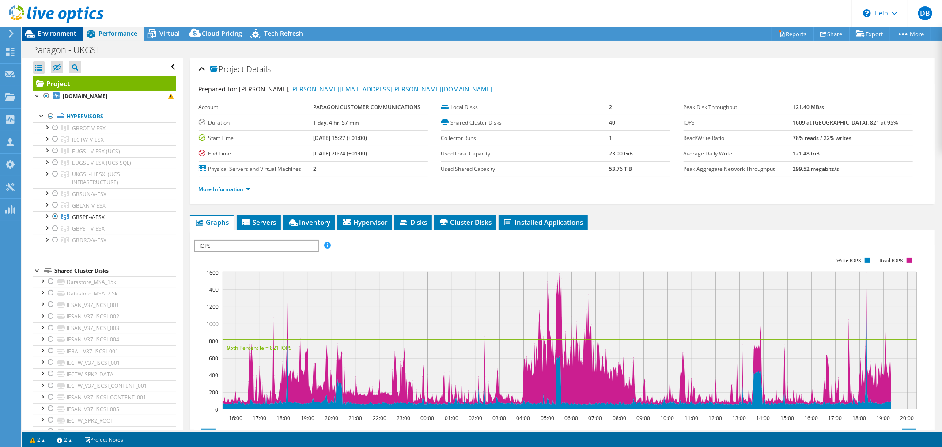
click at [63, 31] on span "Environment" at bounding box center [57, 33] width 39 height 8
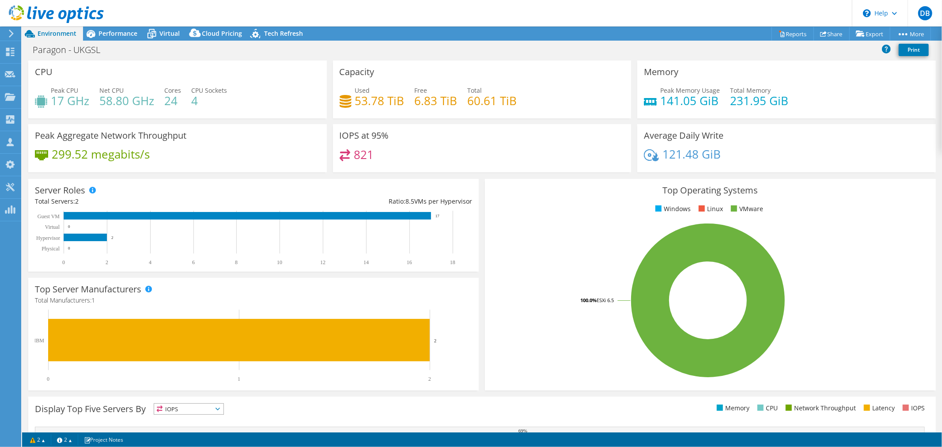
click at [116, 31] on span "Performance" at bounding box center [118, 33] width 39 height 8
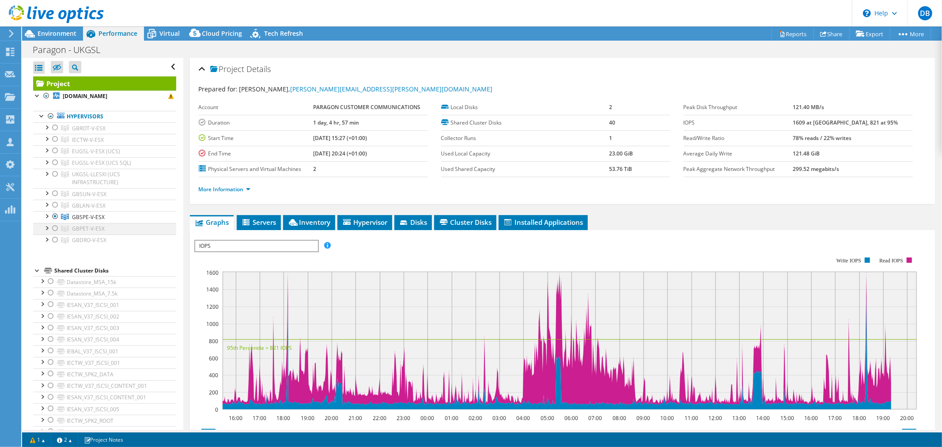
click at [56, 228] on div at bounding box center [55, 228] width 9 height 11
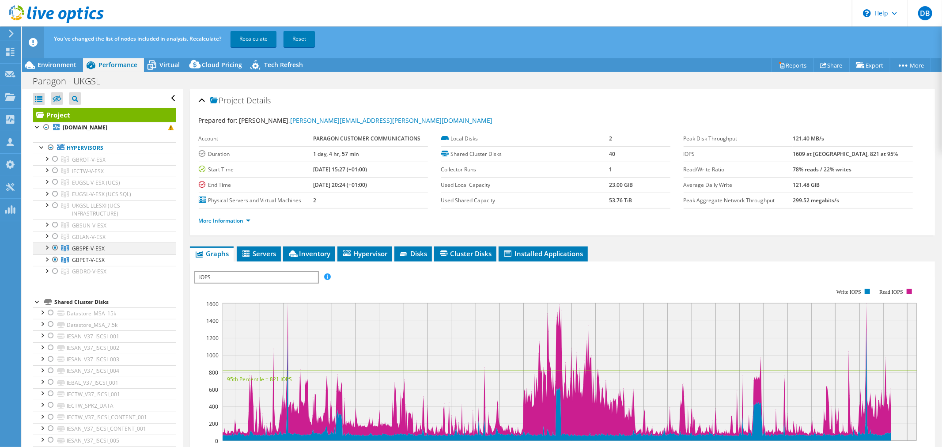
click at [55, 248] on div at bounding box center [55, 248] width 9 height 11
click at [258, 37] on link "Recalculate" at bounding box center [254, 39] width 46 height 16
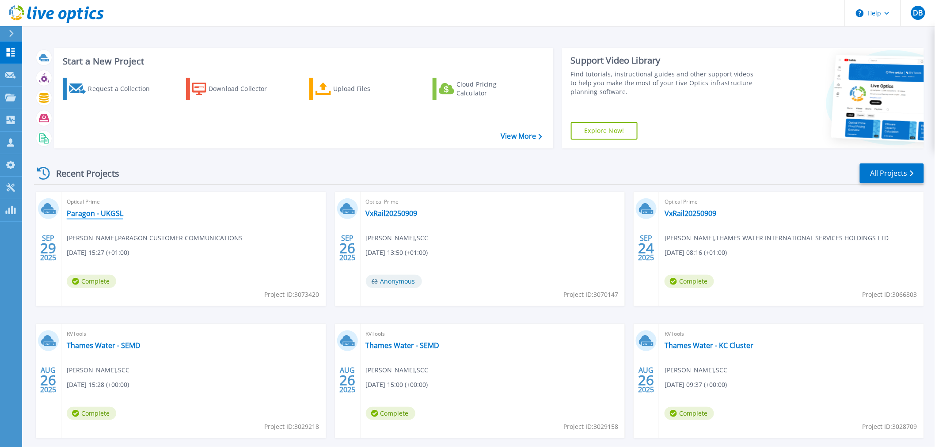
click at [95, 209] on link "Paragon - UKGSL" at bounding box center [95, 213] width 57 height 9
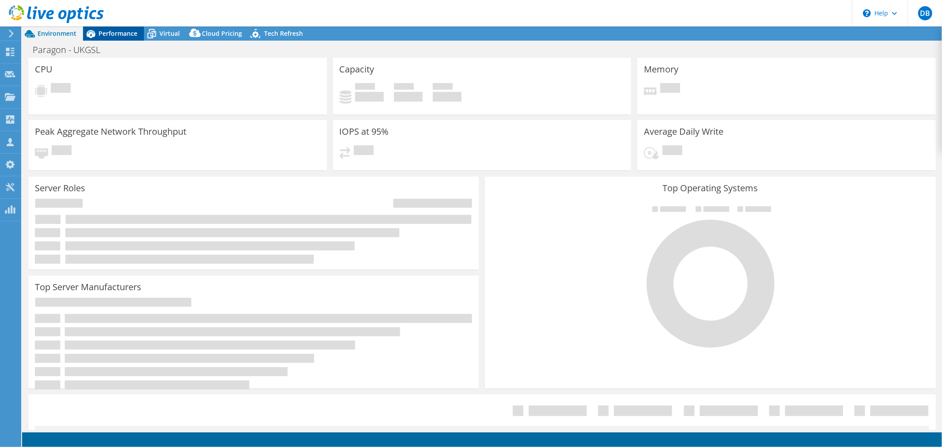
select select "USD"
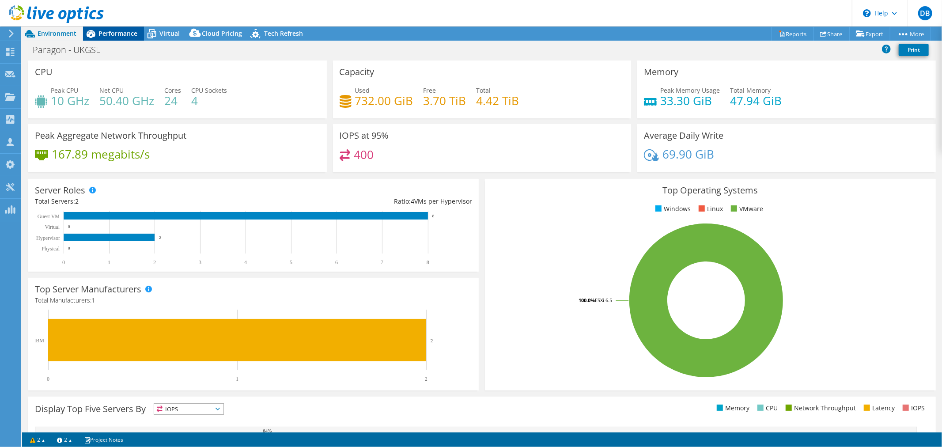
click at [114, 32] on span "Performance" at bounding box center [118, 33] width 39 height 8
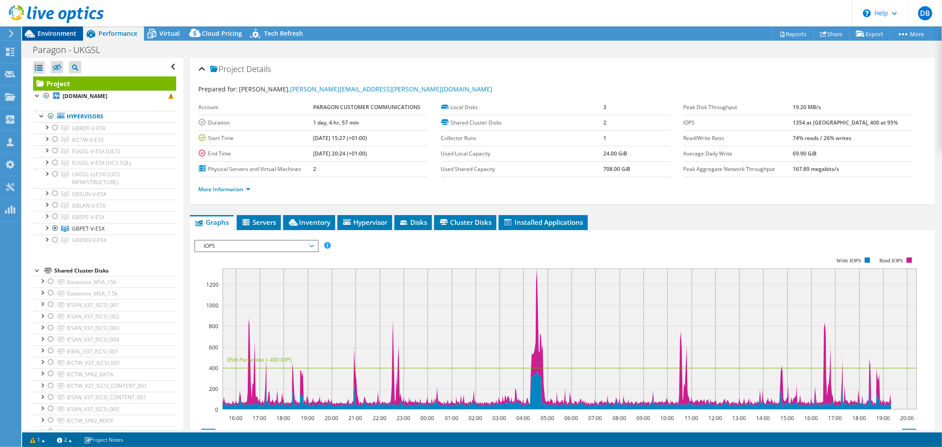
click at [53, 32] on span "Environment" at bounding box center [57, 33] width 39 height 8
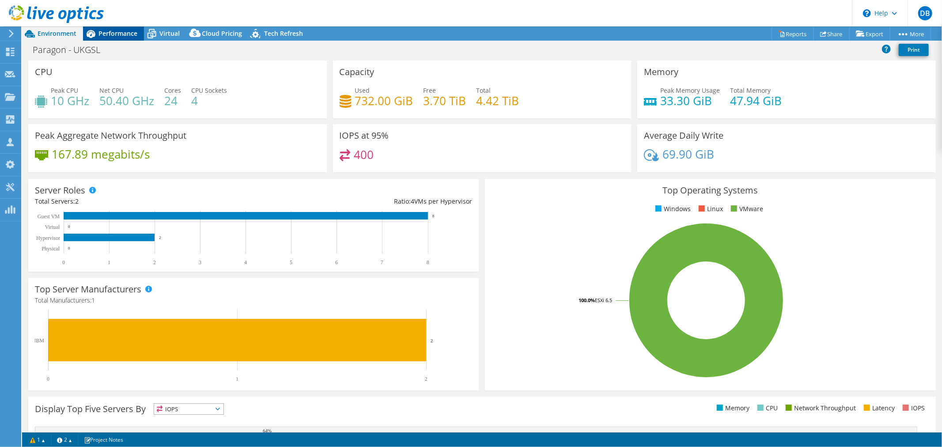
click at [111, 30] on span "Performance" at bounding box center [118, 33] width 39 height 8
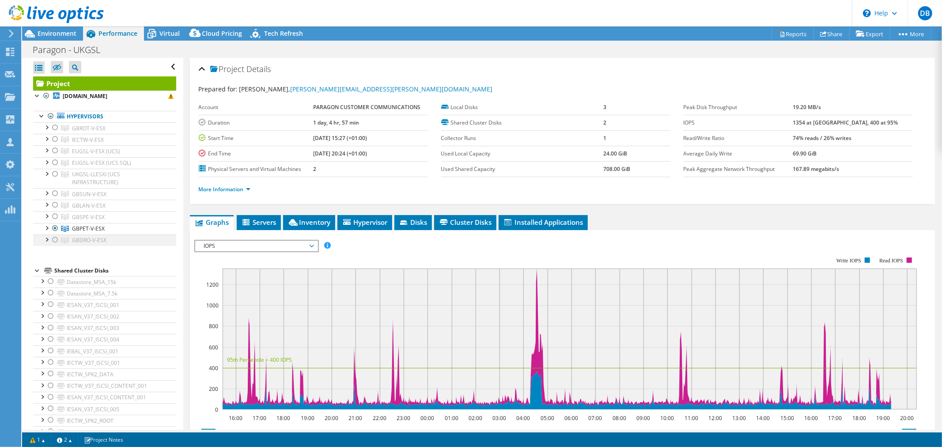
click at [55, 240] on div at bounding box center [55, 240] width 9 height 11
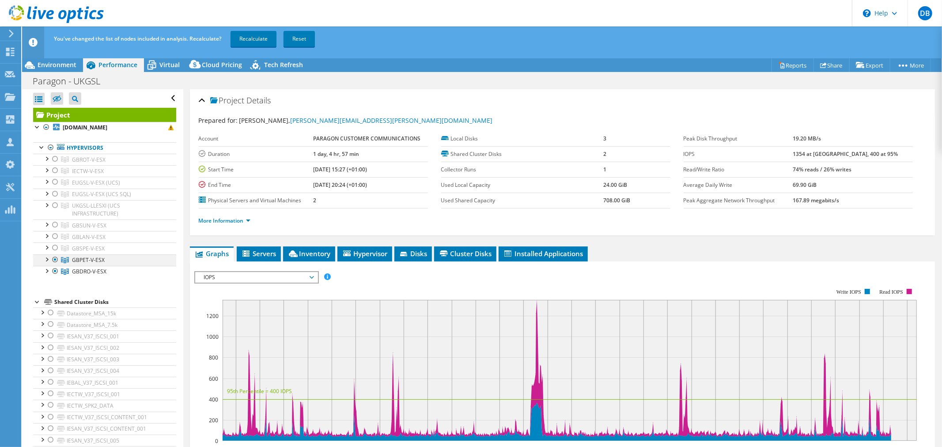
click at [56, 258] on div at bounding box center [55, 260] width 9 height 11
click at [253, 38] on link "Recalculate" at bounding box center [254, 39] width 46 height 16
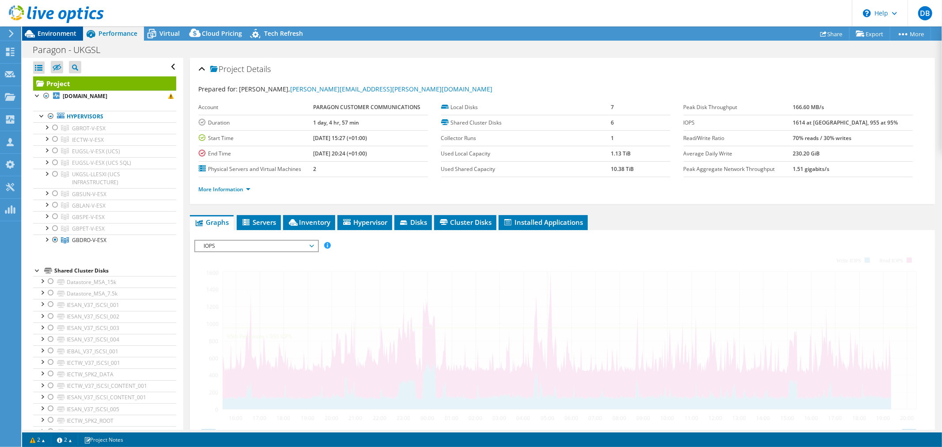
click at [60, 31] on span "Environment" at bounding box center [57, 33] width 39 height 8
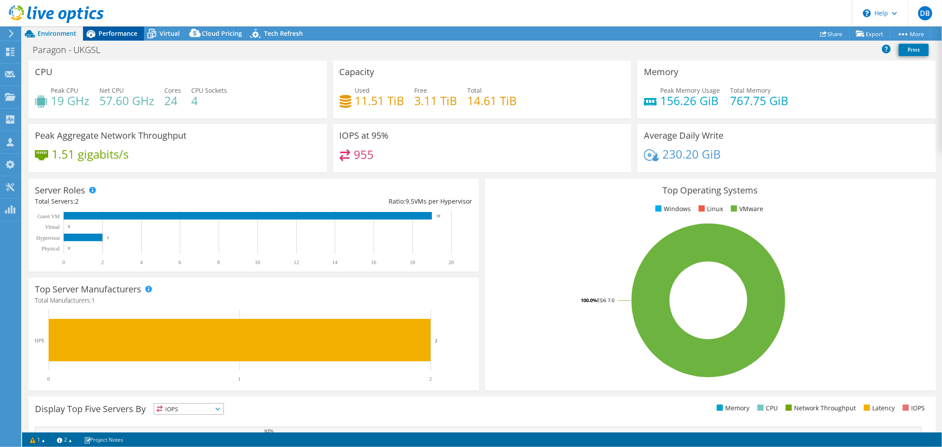
click at [122, 36] on span "Performance" at bounding box center [118, 33] width 39 height 8
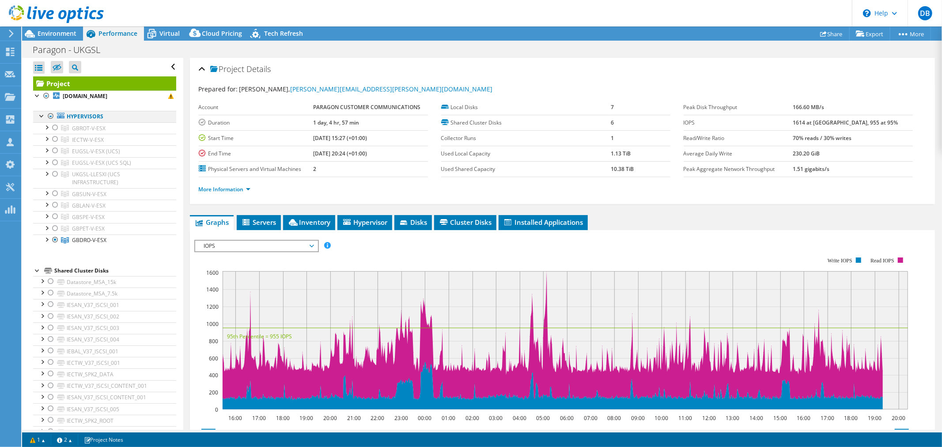
click at [51, 116] on div at bounding box center [50, 116] width 9 height 11
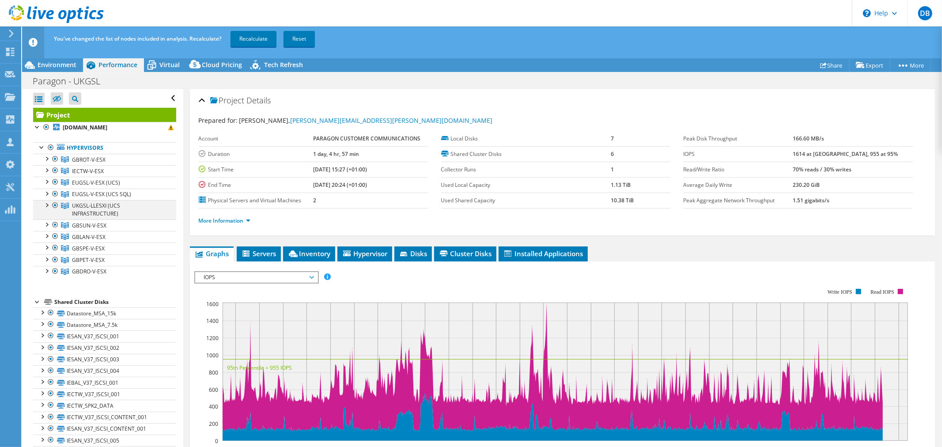
click at [46, 205] on div at bounding box center [46, 204] width 9 height 9
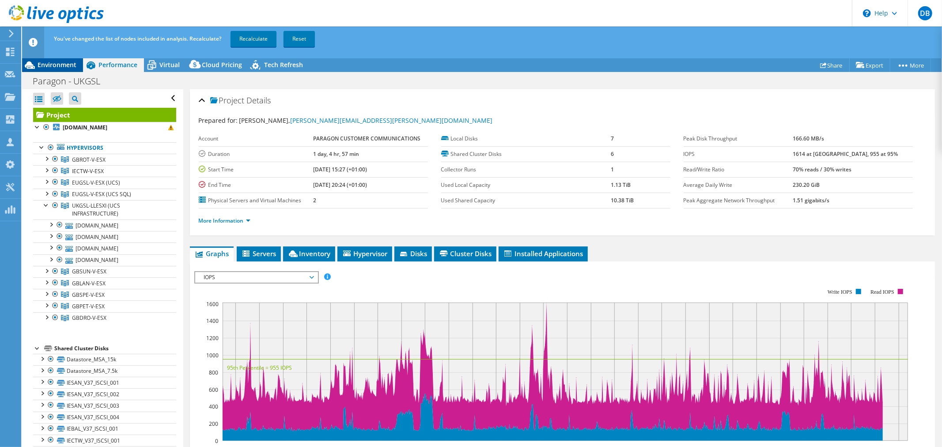
click at [41, 63] on span "Environment" at bounding box center [57, 65] width 39 height 8
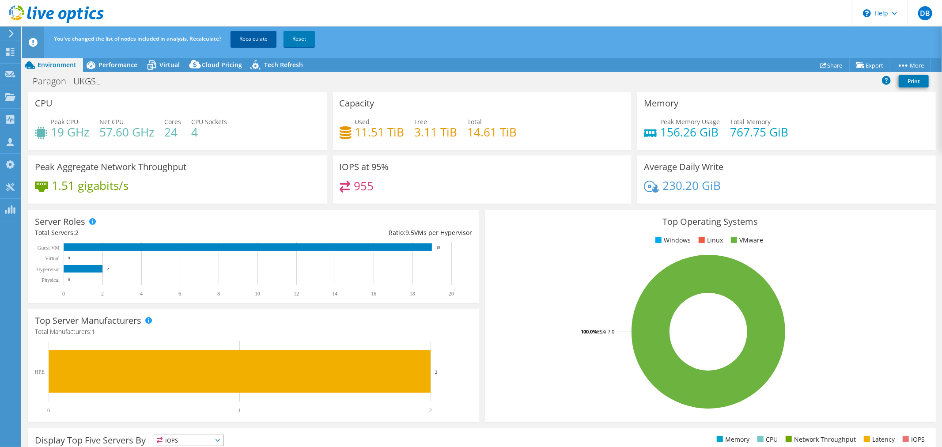
click at [258, 34] on link "Recalculate" at bounding box center [254, 39] width 46 height 16
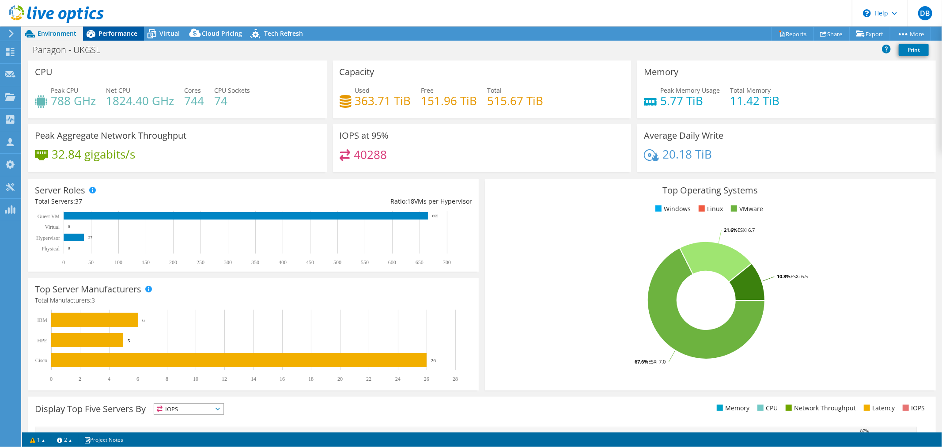
click at [121, 35] on span "Performance" at bounding box center [118, 33] width 39 height 8
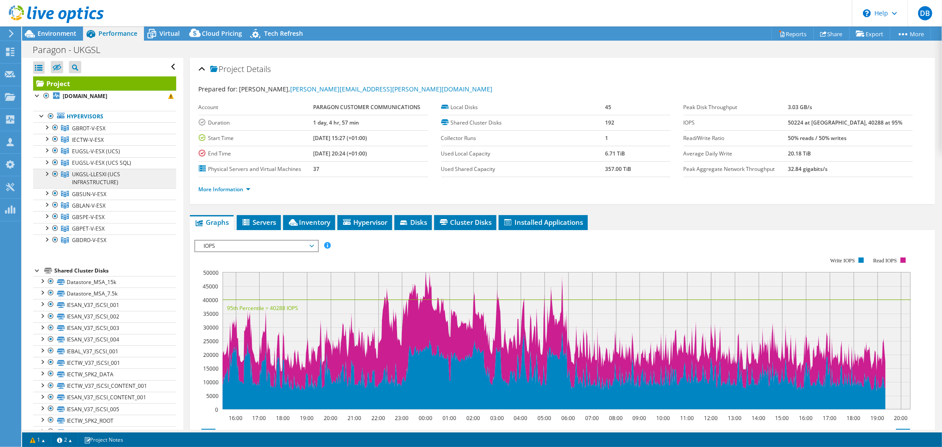
click at [121, 179] on link "UKGSL-LLESXI (UCS INFRASTRUCTURE)" at bounding box center [104, 178] width 143 height 19
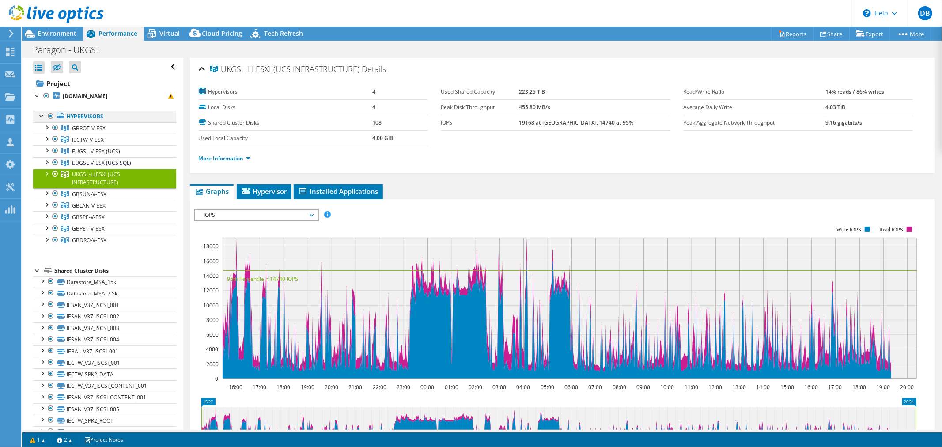
click at [50, 115] on div at bounding box center [50, 116] width 9 height 11
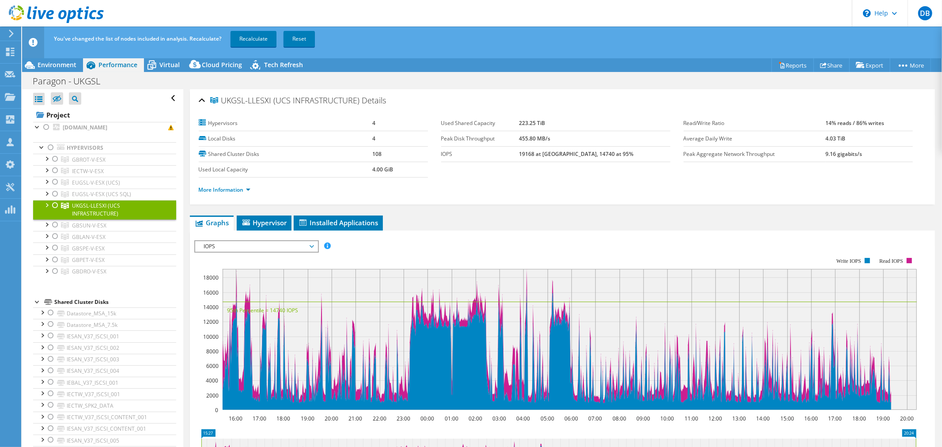
click at [54, 205] on div at bounding box center [55, 205] width 9 height 11
click at [47, 206] on div at bounding box center [46, 204] width 9 height 9
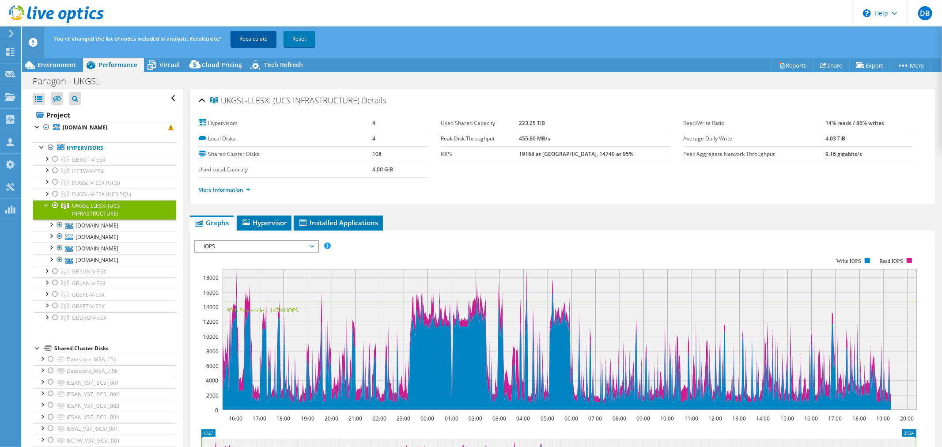
click at [247, 42] on link "Recalculate" at bounding box center [254, 39] width 46 height 16
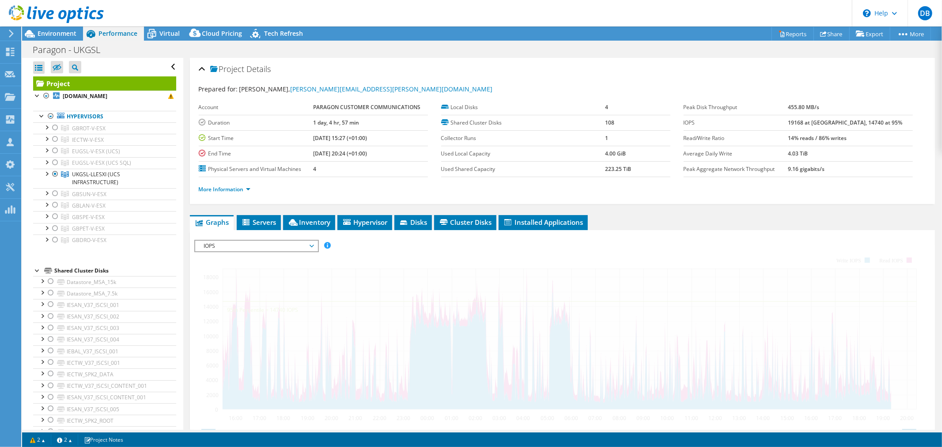
click at [47, 175] on div at bounding box center [46, 173] width 9 height 9
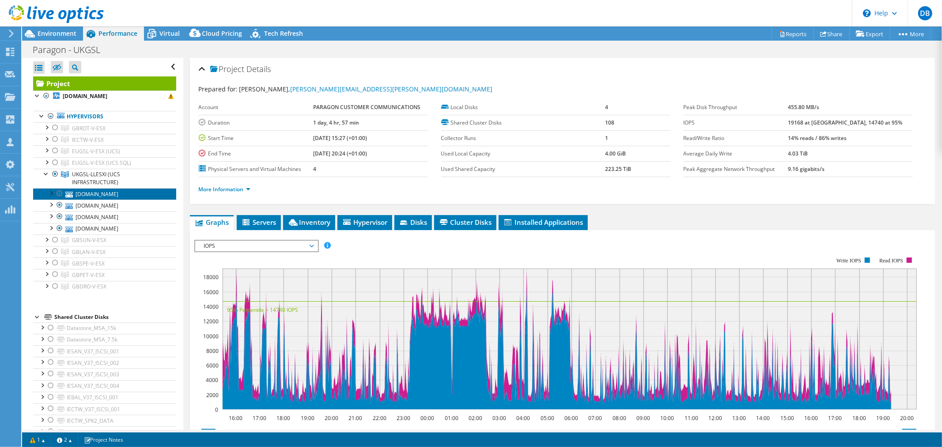
click at [103, 195] on link "[DOMAIN_NAME]" at bounding box center [104, 193] width 143 height 11
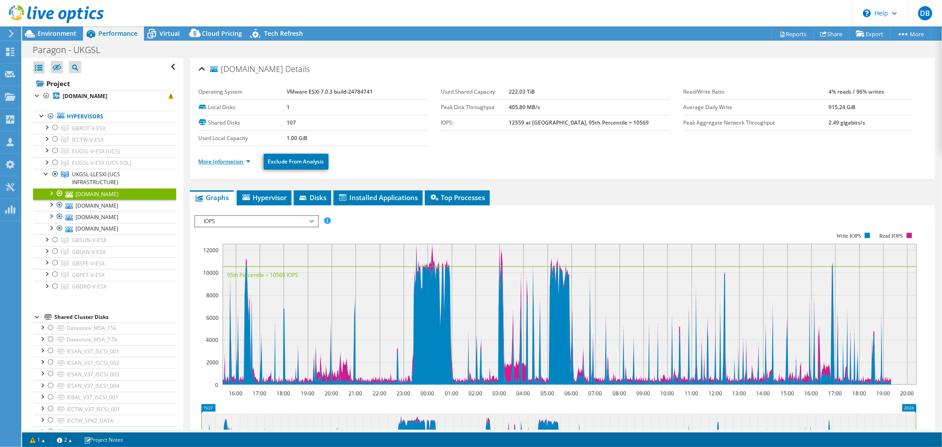
click at [247, 163] on link "More Information" at bounding box center [225, 162] width 52 height 8
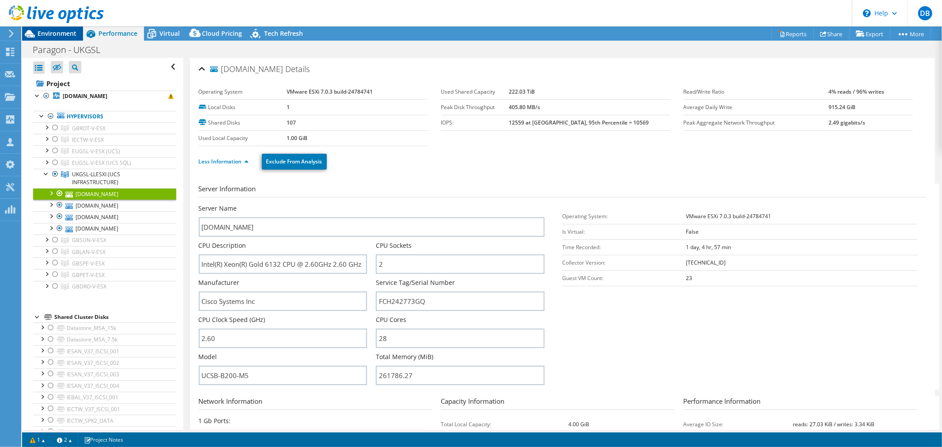
click at [51, 33] on span "Environment" at bounding box center [57, 33] width 39 height 8
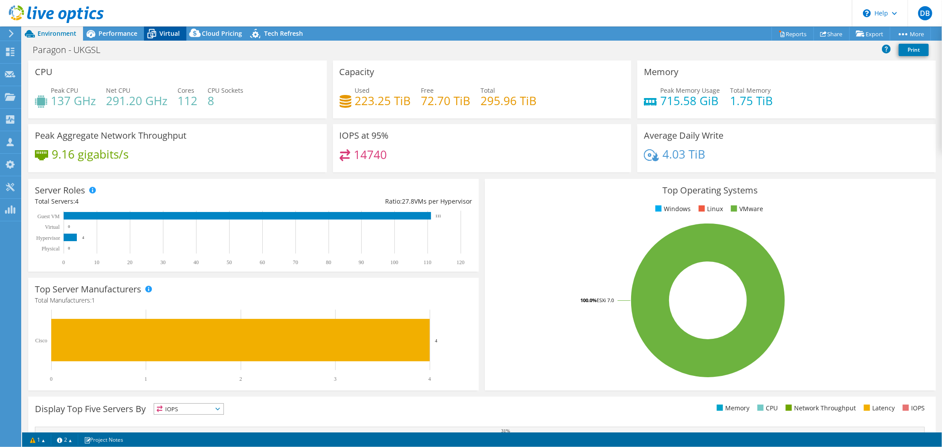
click at [171, 33] on span "Virtual" at bounding box center [170, 33] width 20 height 8
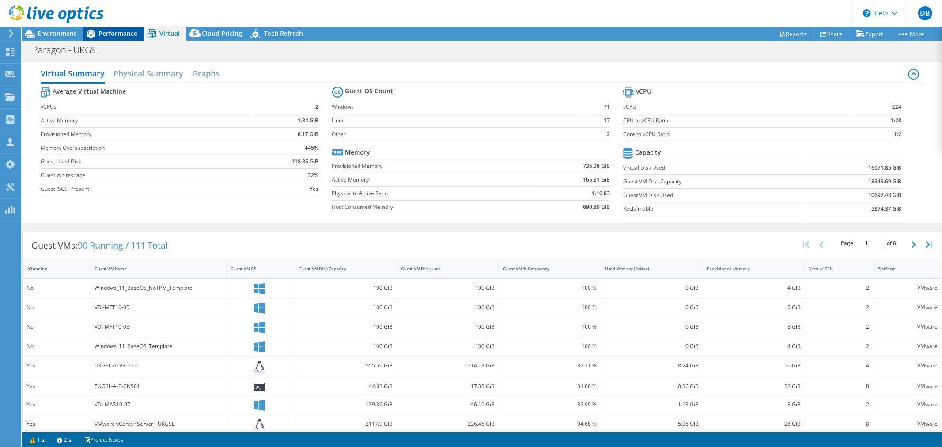
click at [126, 34] on span "Performance" at bounding box center [118, 33] width 39 height 8
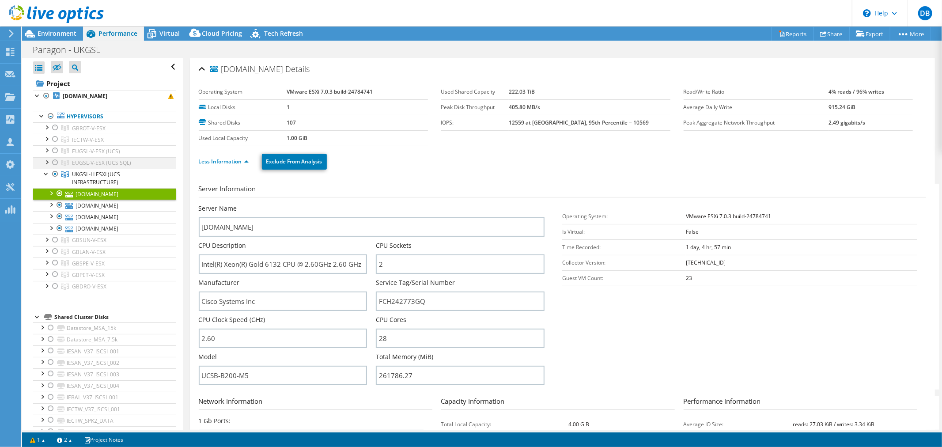
click at [45, 164] on div at bounding box center [46, 161] width 9 height 9
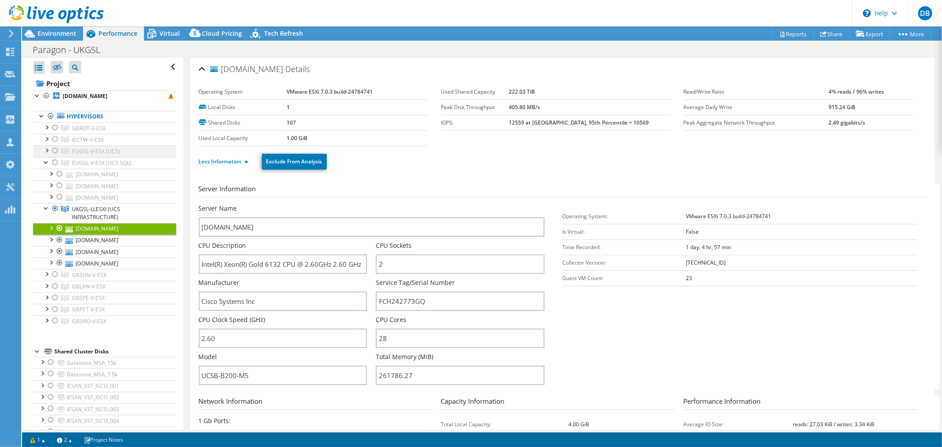
click at [48, 149] on div at bounding box center [46, 149] width 9 height 9
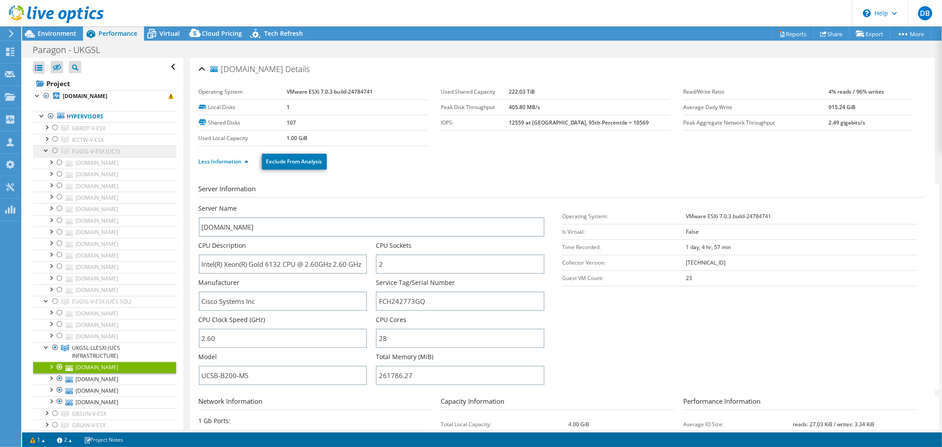
click at [128, 152] on link "EUGSL-V-ESX (UCS)" at bounding box center [104, 150] width 143 height 11
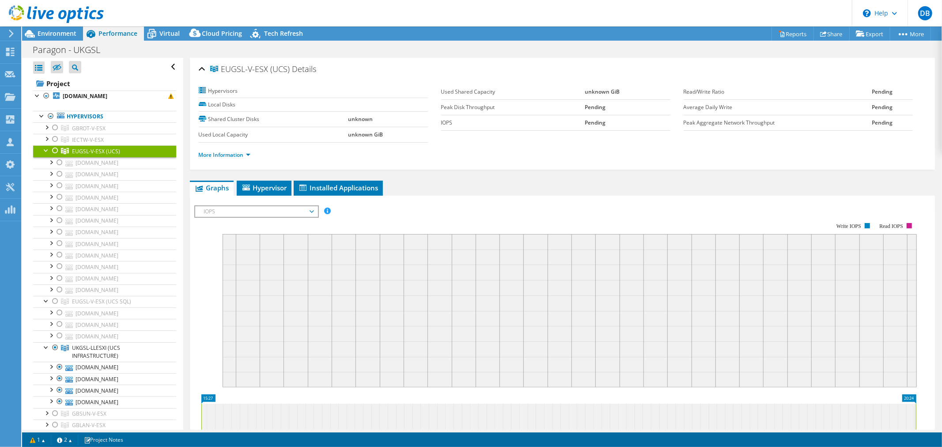
click at [54, 149] on div at bounding box center [55, 150] width 9 height 11
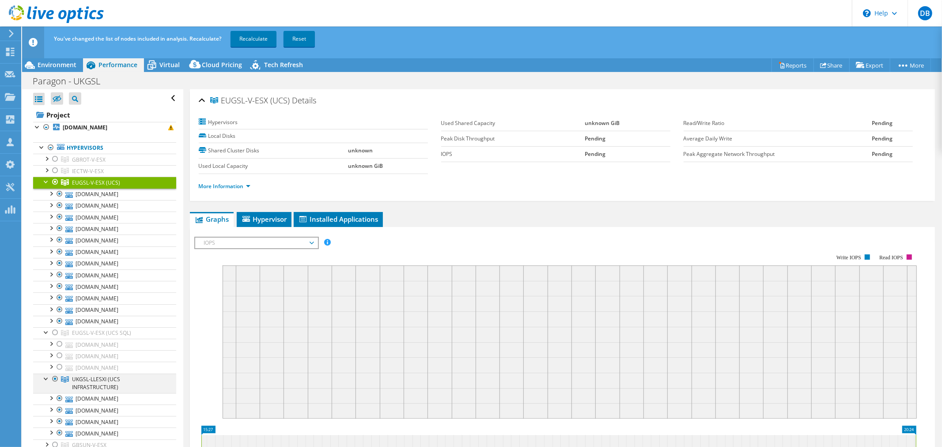
click at [55, 381] on div at bounding box center [55, 379] width 9 height 11
click at [257, 39] on link "Recalculate" at bounding box center [254, 39] width 46 height 16
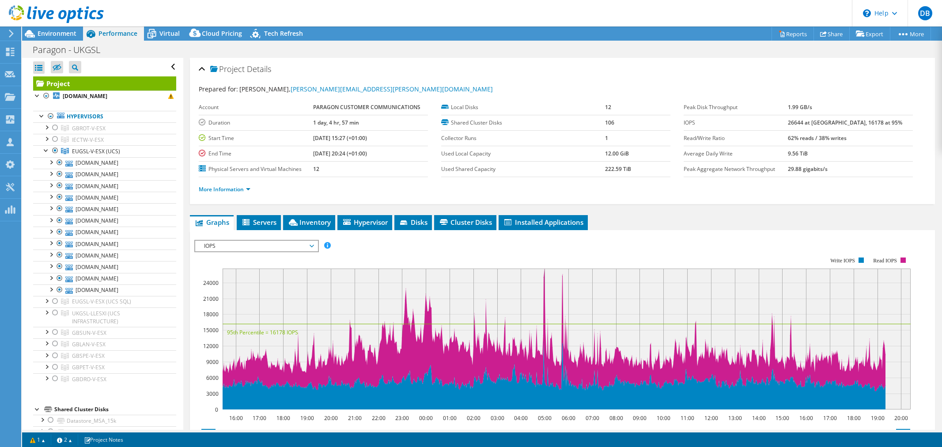
select select "USD"
click at [46, 151] on div at bounding box center [46, 149] width 9 height 9
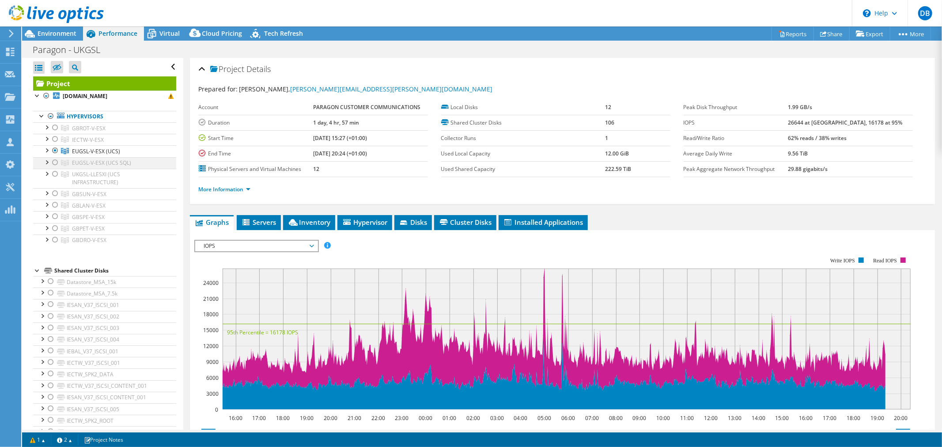
click at [54, 162] on div at bounding box center [55, 162] width 9 height 11
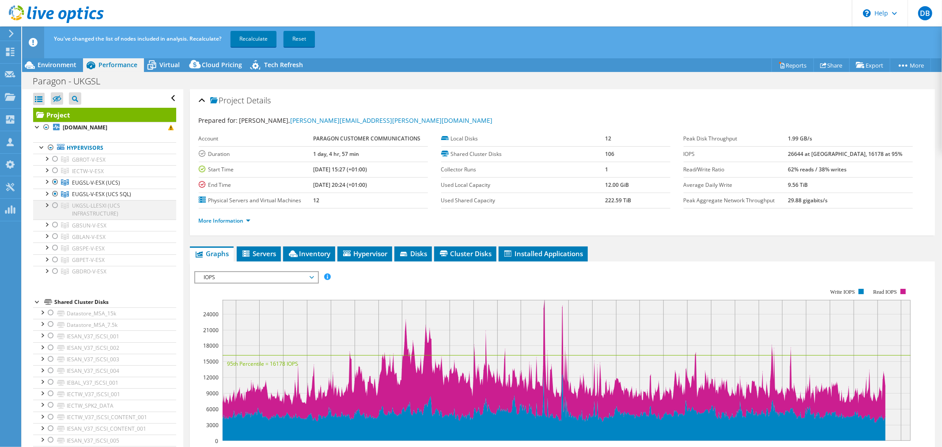
click at [54, 174] on ul "GBROT-V-ESX [DOMAIN_NAME] UKROT-LLESXI001-BOOT" at bounding box center [104, 216] width 143 height 124
click at [56, 205] on div at bounding box center [55, 205] width 9 height 11
click at [268, 38] on link "Recalculate" at bounding box center [254, 39] width 46 height 16
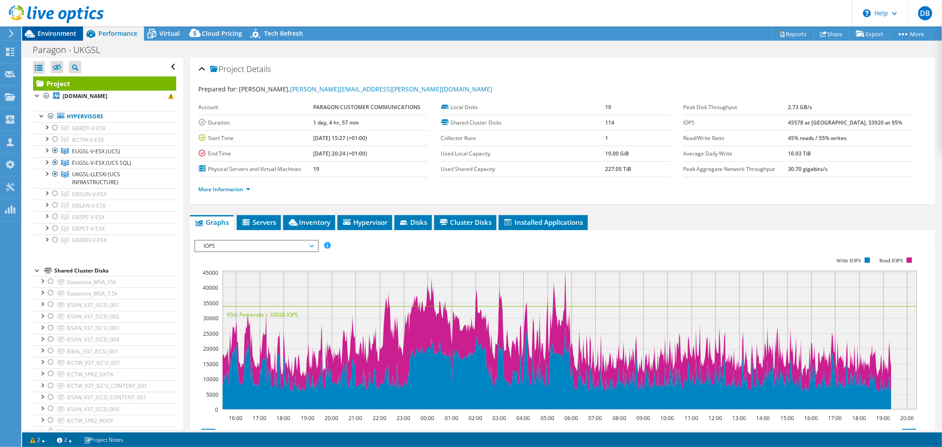
click at [44, 34] on span "Environment" at bounding box center [57, 33] width 39 height 8
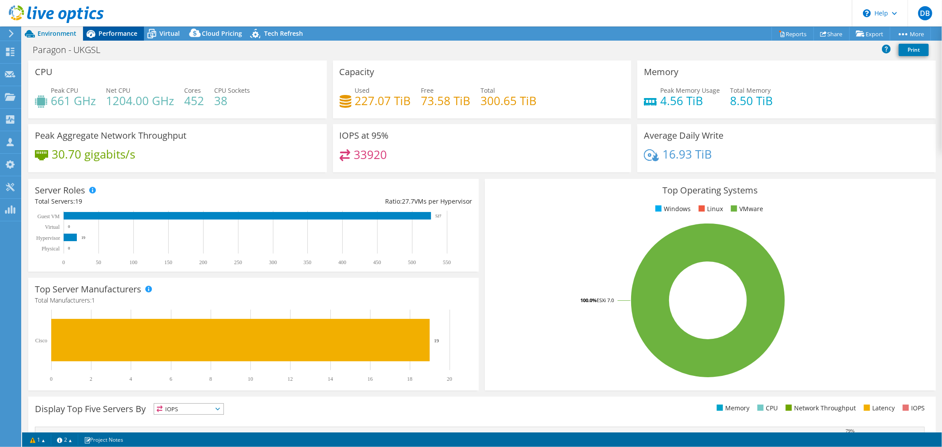
click at [119, 27] on div "Performance" at bounding box center [113, 34] width 61 height 14
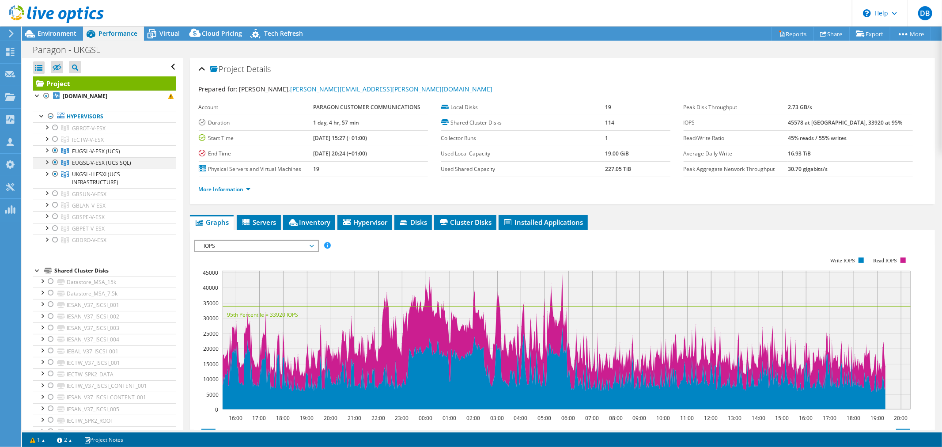
click at [47, 162] on div at bounding box center [46, 161] width 9 height 9
click at [51, 174] on div at bounding box center [50, 173] width 9 height 9
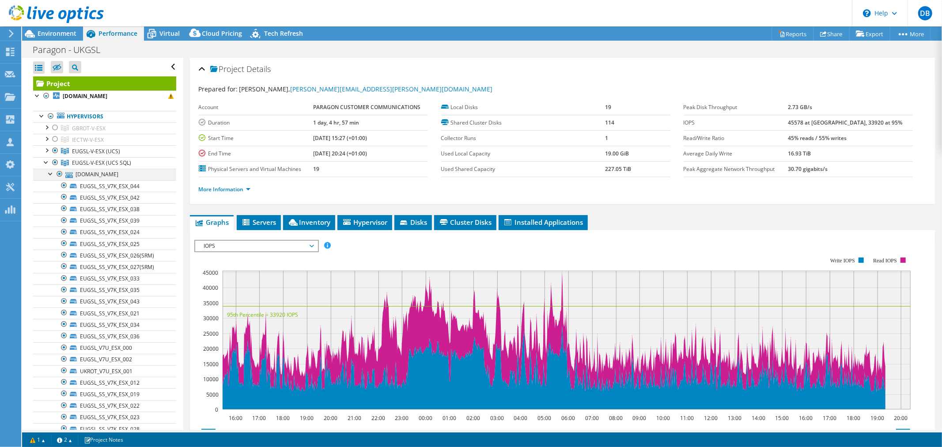
click at [49, 174] on div at bounding box center [50, 173] width 9 height 9
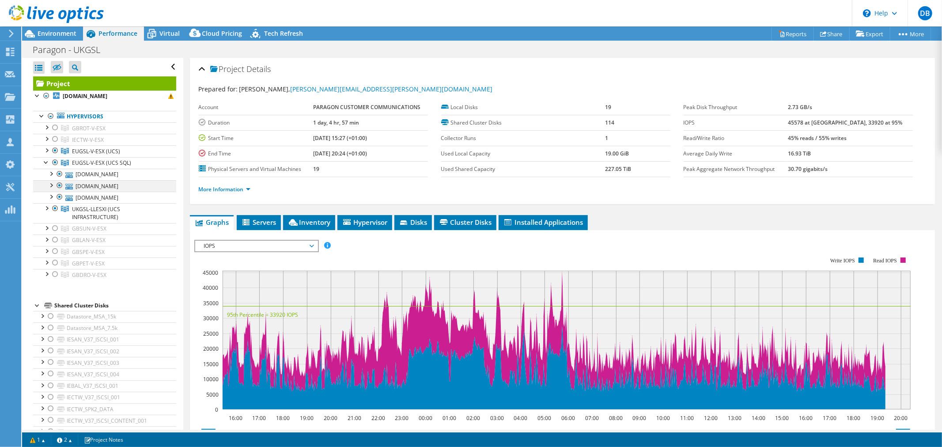
click at [50, 186] on div at bounding box center [50, 184] width 9 height 9
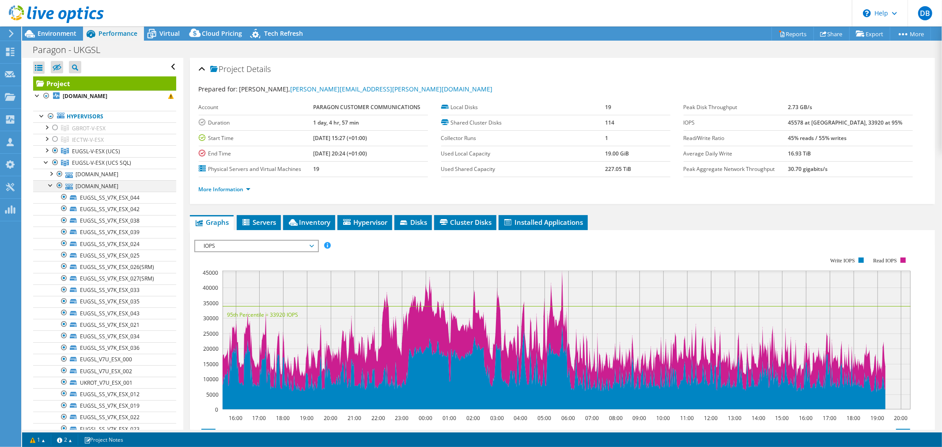
click at [50, 185] on div at bounding box center [50, 184] width 9 height 9
